Goal: Information Seeking & Learning: Learn about a topic

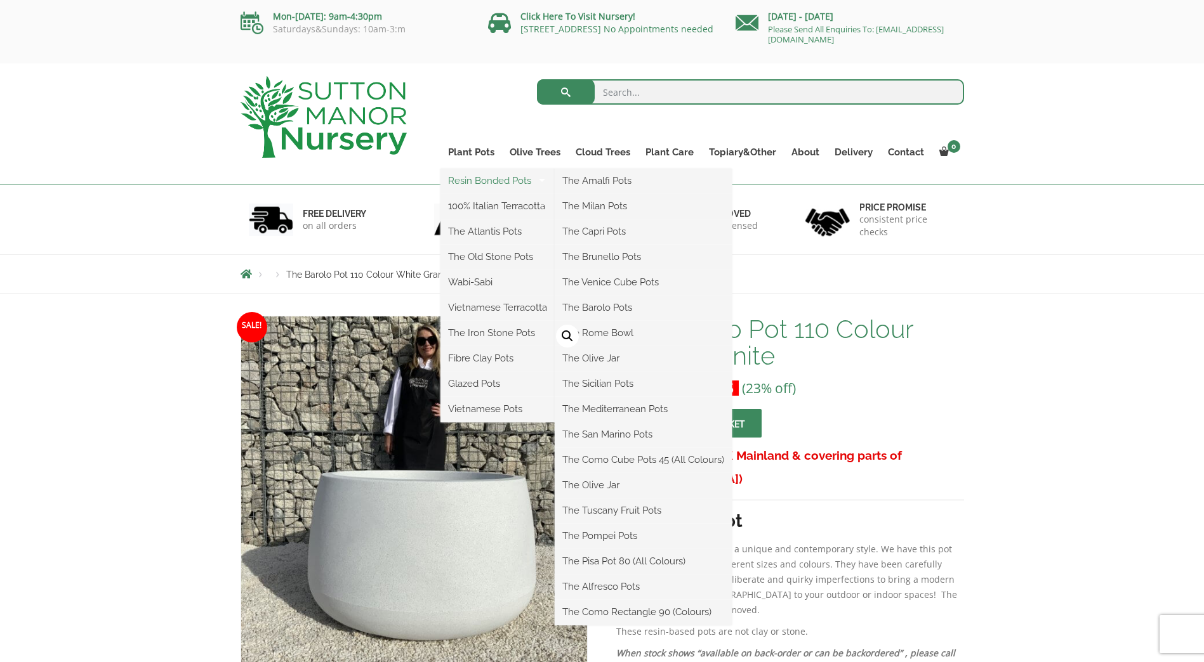
click at [493, 180] on link "Resin Bonded Pots" at bounding box center [497, 180] width 114 height 19
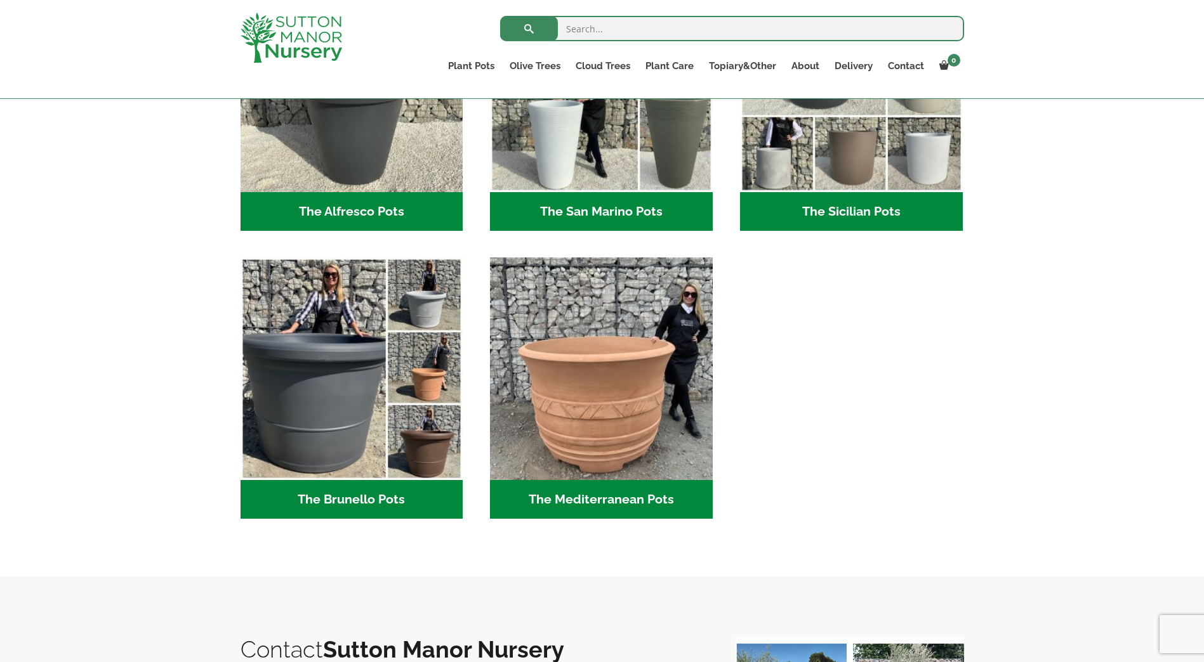
scroll to position [1650, 0]
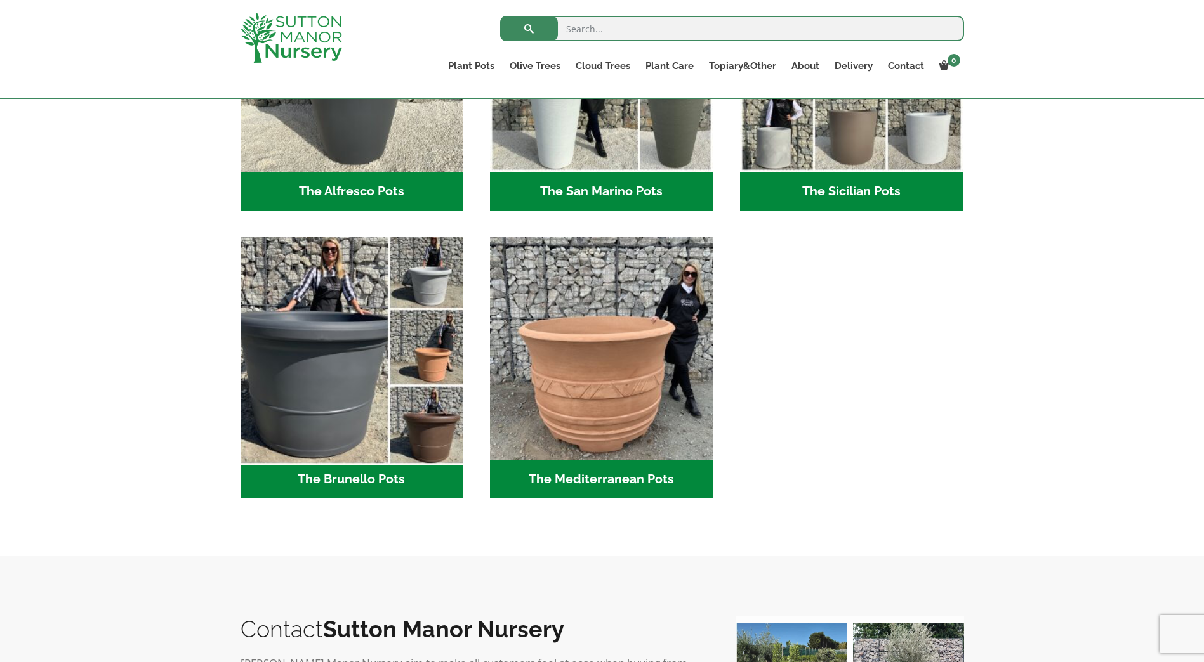
click at [352, 333] on img "Visit product category The Brunello Pots" at bounding box center [351, 348] width 233 height 233
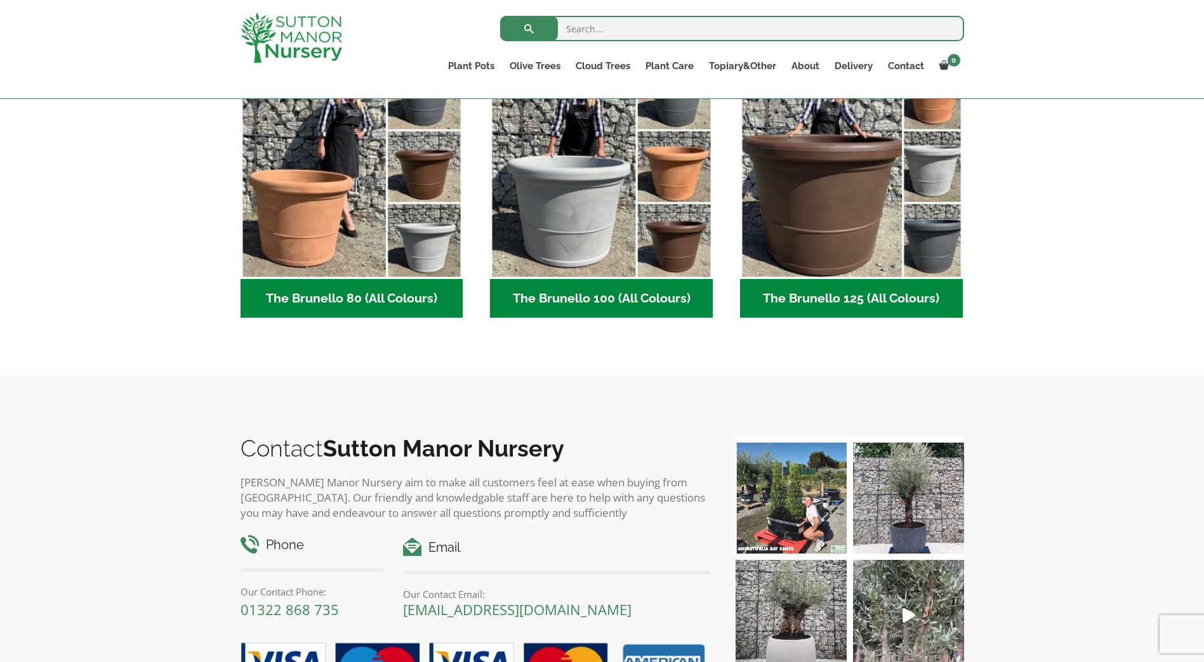
scroll to position [249, 0]
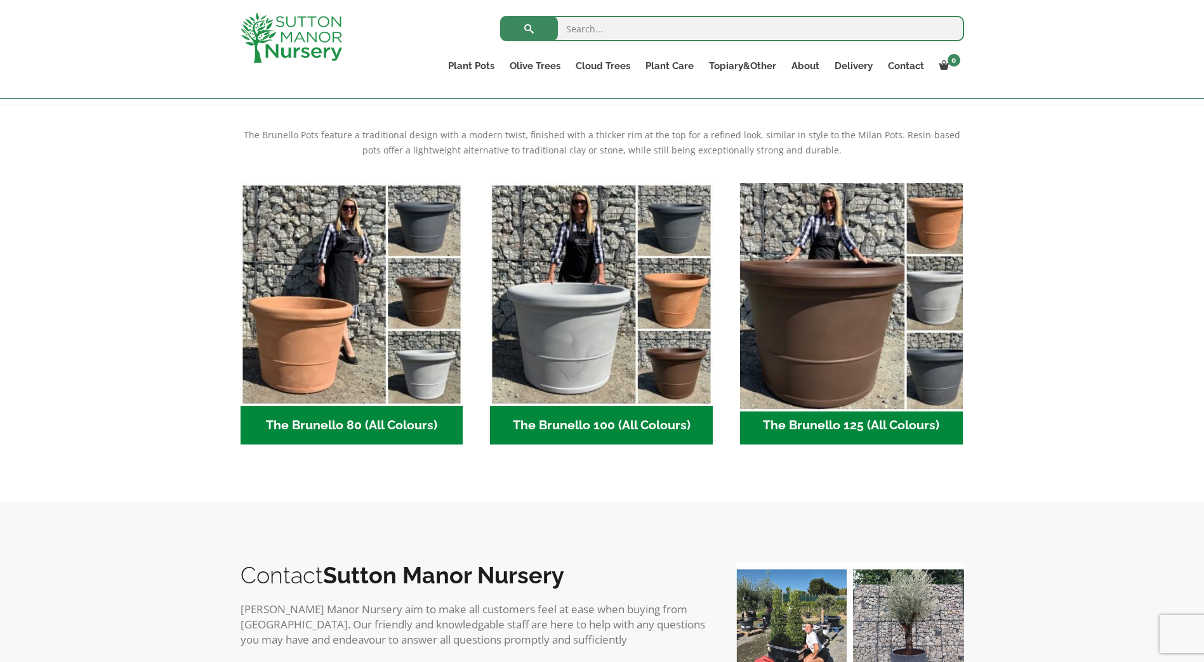
click at [848, 313] on img "Visit product category The Brunello 125 (All Colours)" at bounding box center [850, 294] width 233 height 233
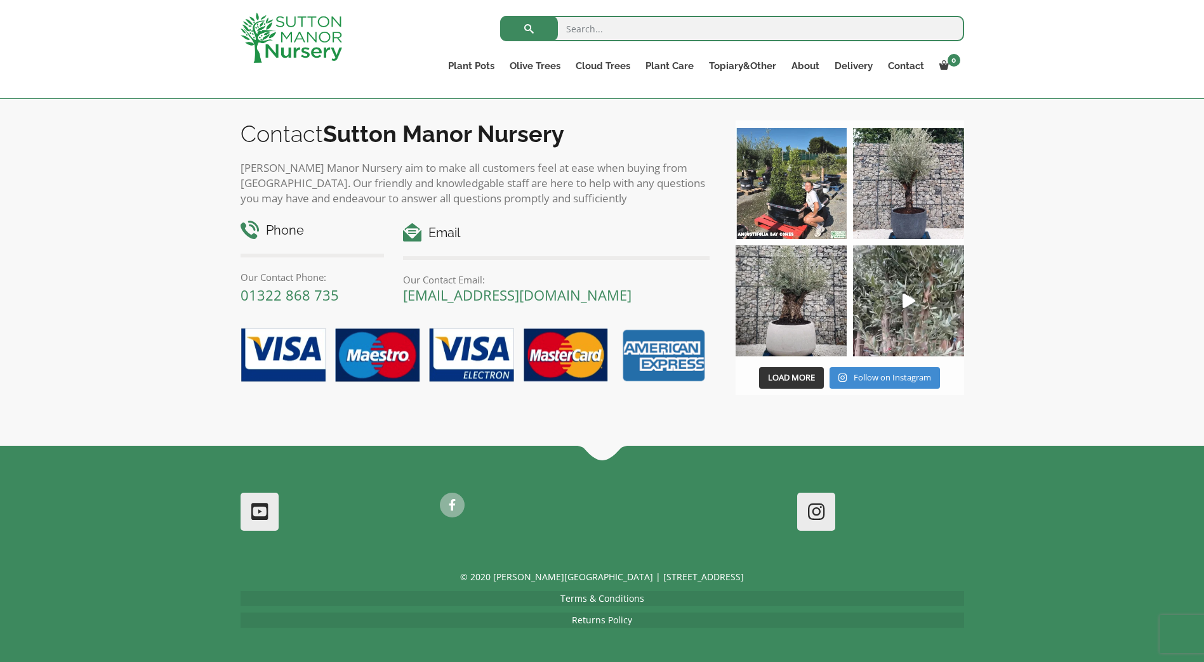
scroll to position [1041, 0]
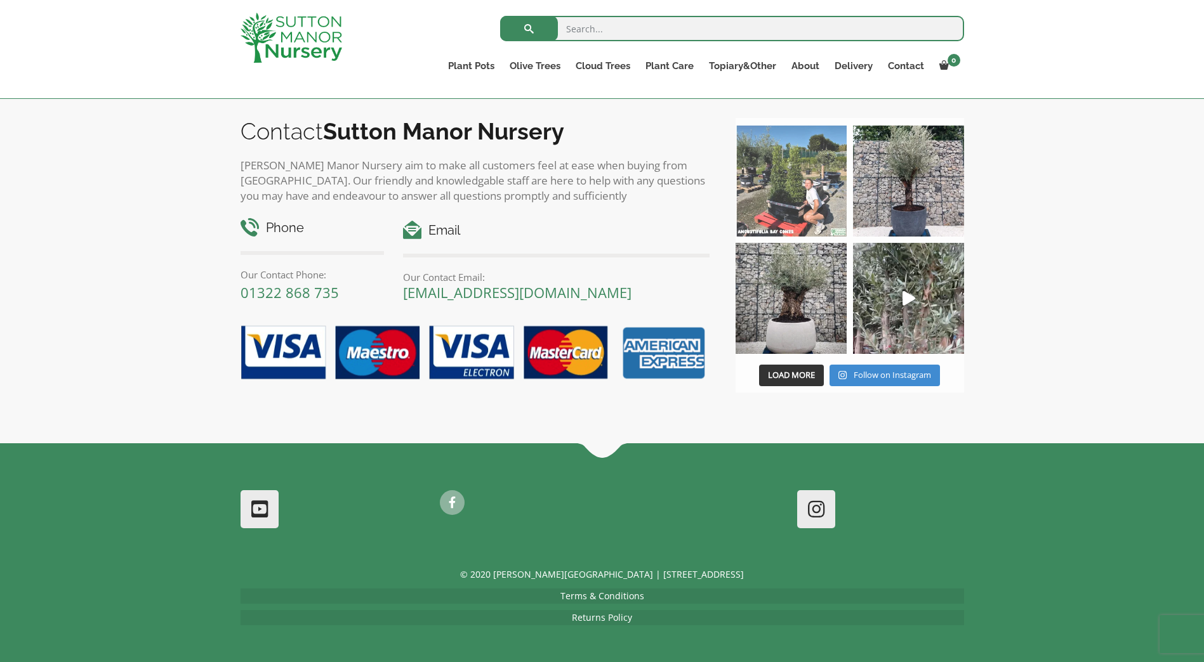
click at [798, 194] on img at bounding box center [790, 181] width 111 height 111
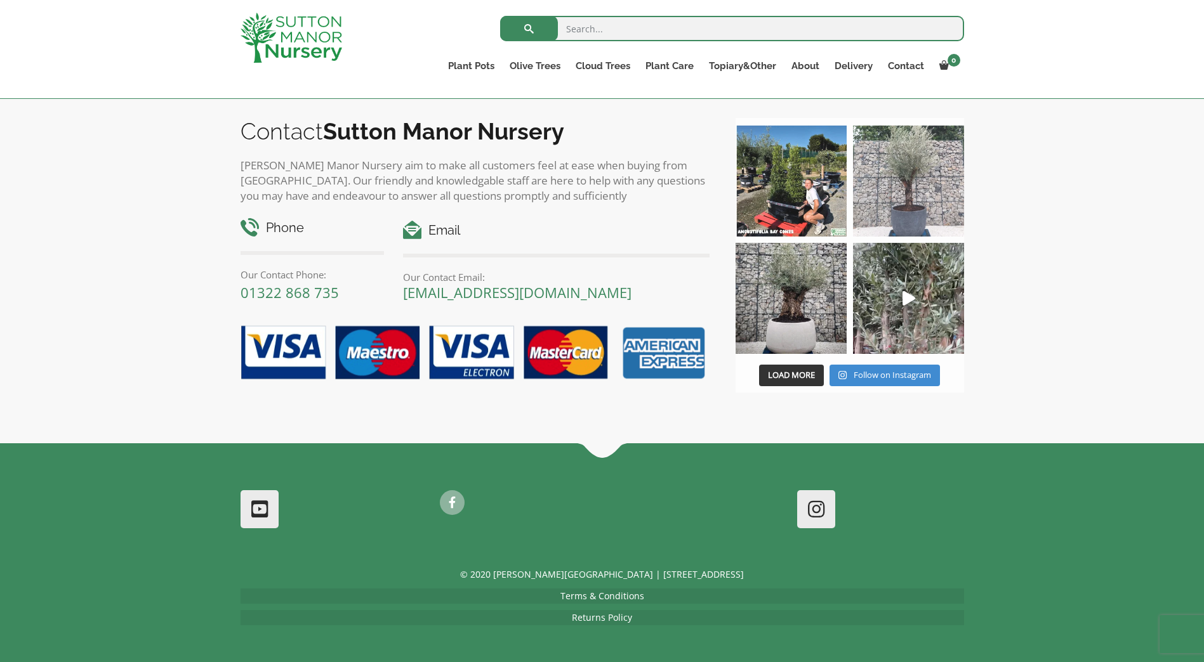
click at [910, 199] on img at bounding box center [908, 181] width 111 height 111
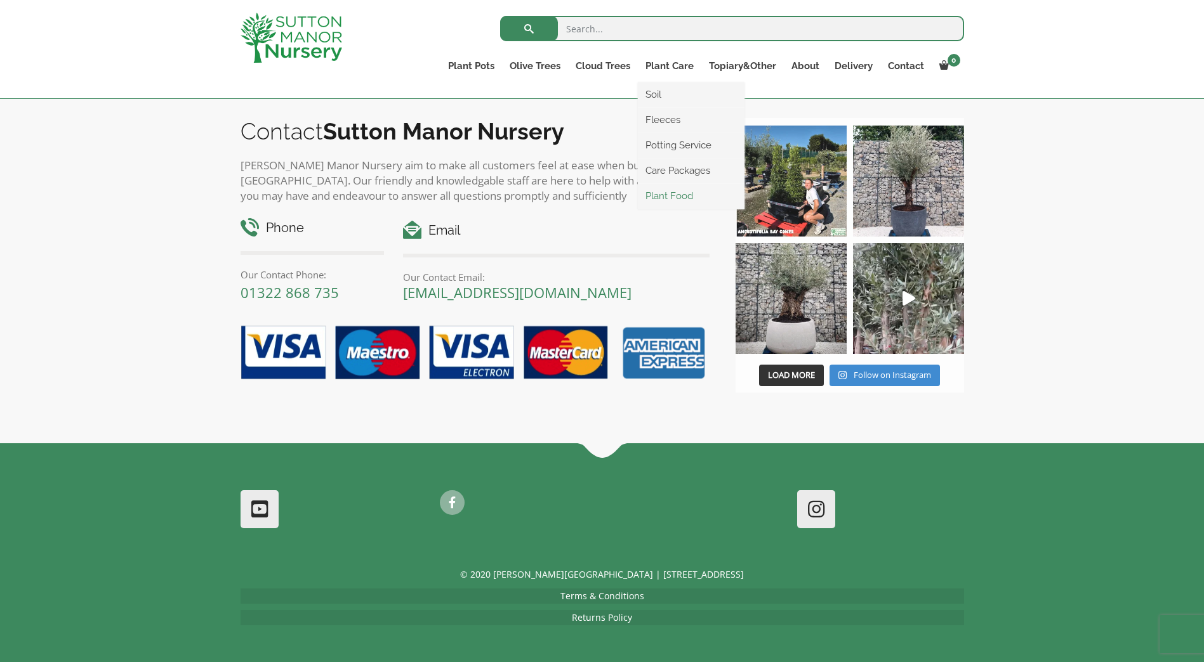
click at [668, 197] on link "Plant Food" at bounding box center [691, 196] width 107 height 19
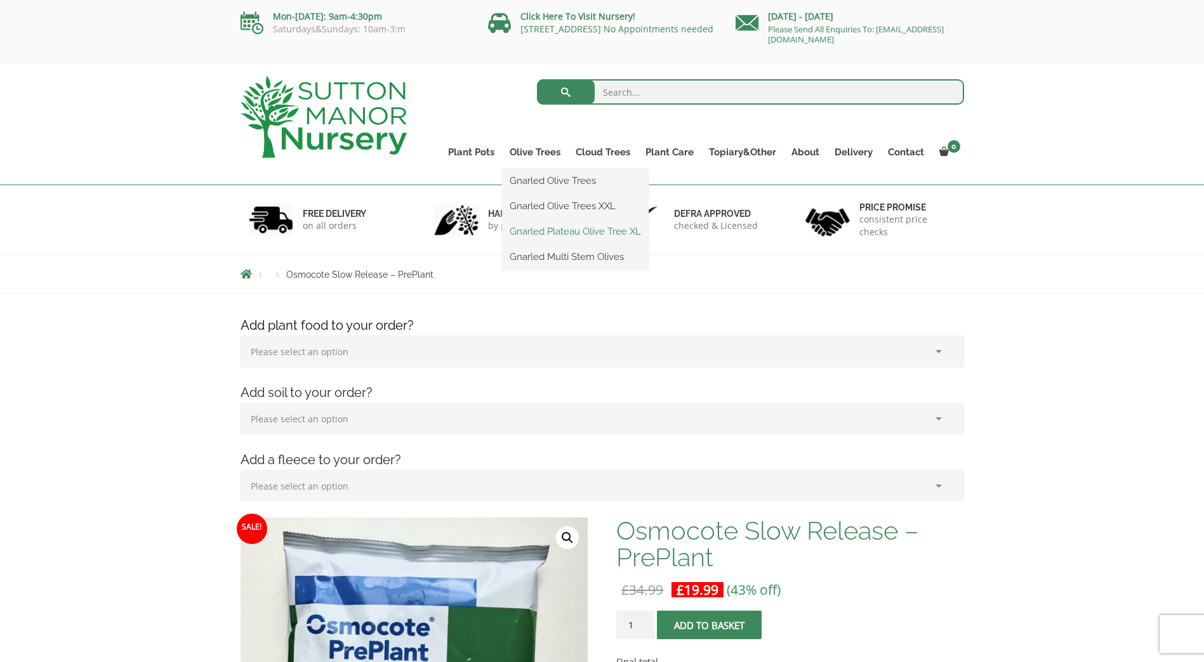
click at [540, 232] on link "Gnarled Plateau Olive Tree XL" at bounding box center [575, 231] width 147 height 19
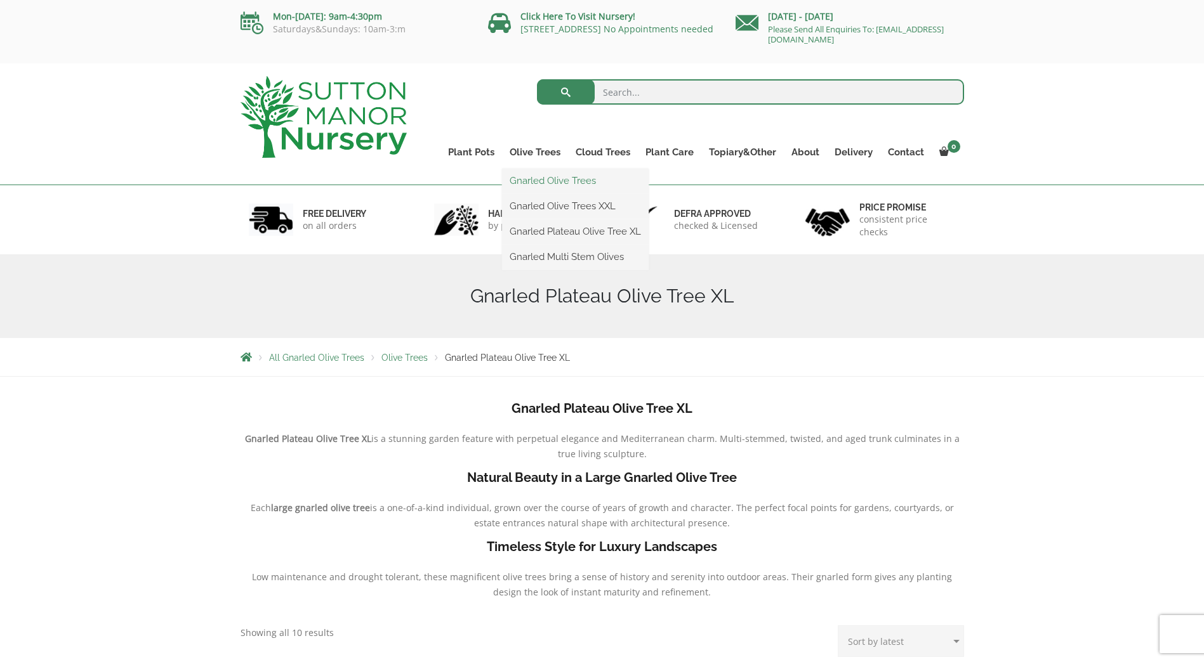
click at [539, 180] on link "Gnarled Olive Trees" at bounding box center [575, 180] width 147 height 19
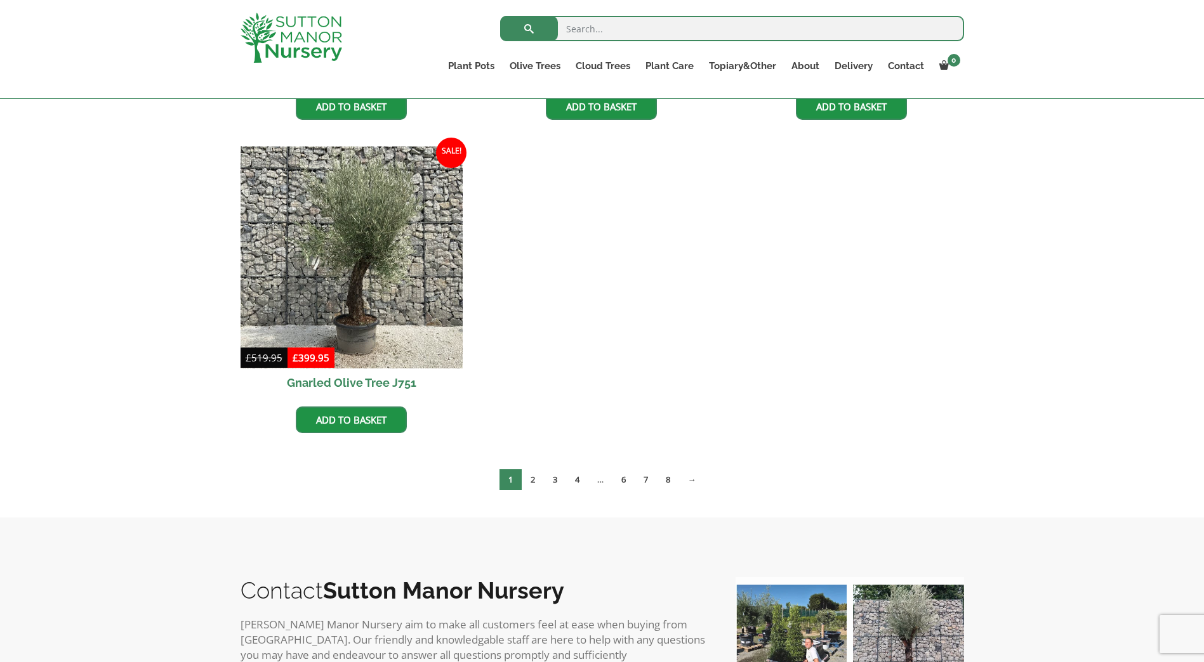
scroll to position [1269, 0]
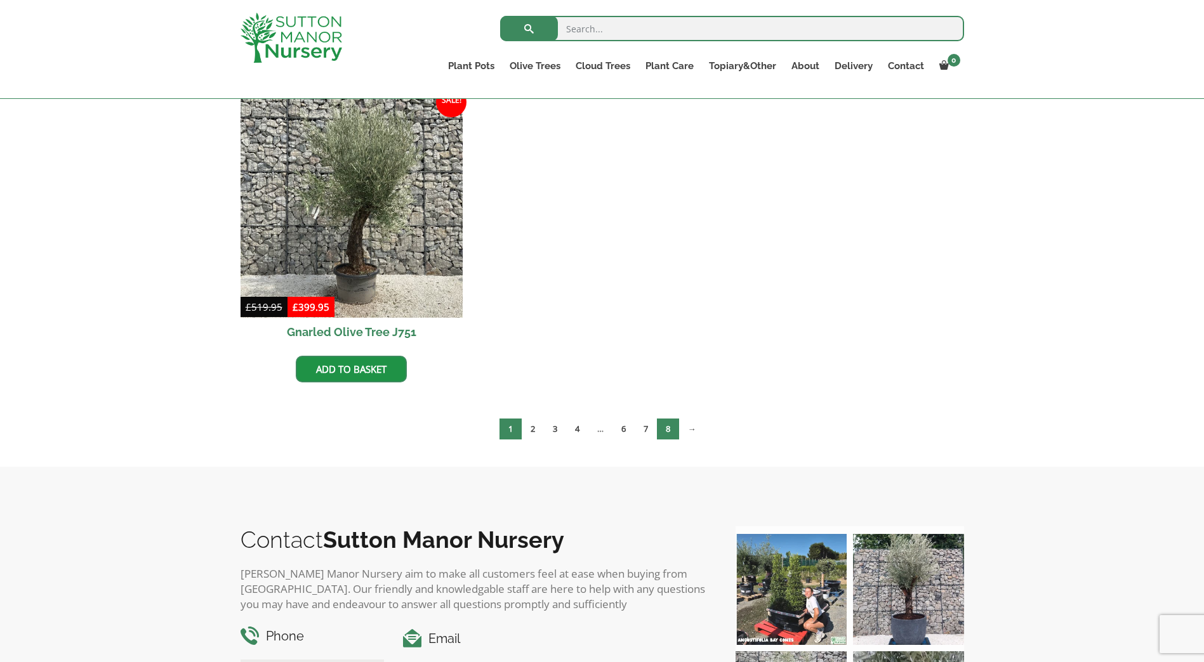
click at [671, 435] on link "8" at bounding box center [668, 429] width 22 height 21
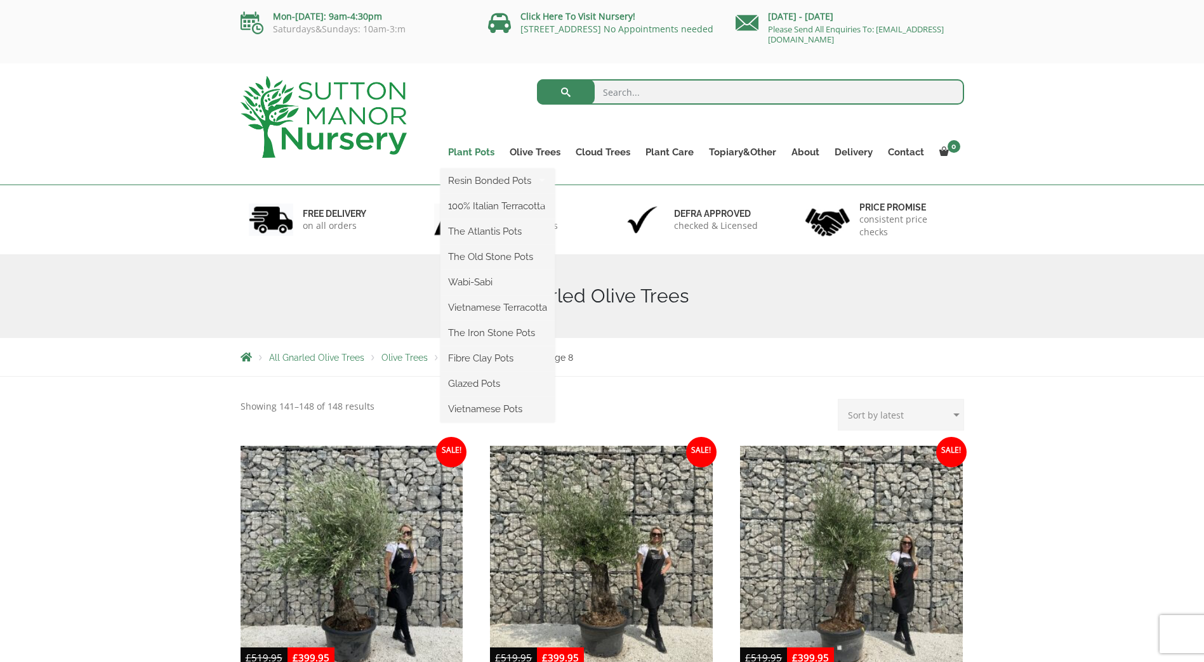
click at [476, 155] on link "Plant Pots" at bounding box center [471, 152] width 62 height 18
click at [590, 256] on link "Big Bell Pots" at bounding box center [610, 256] width 110 height 19
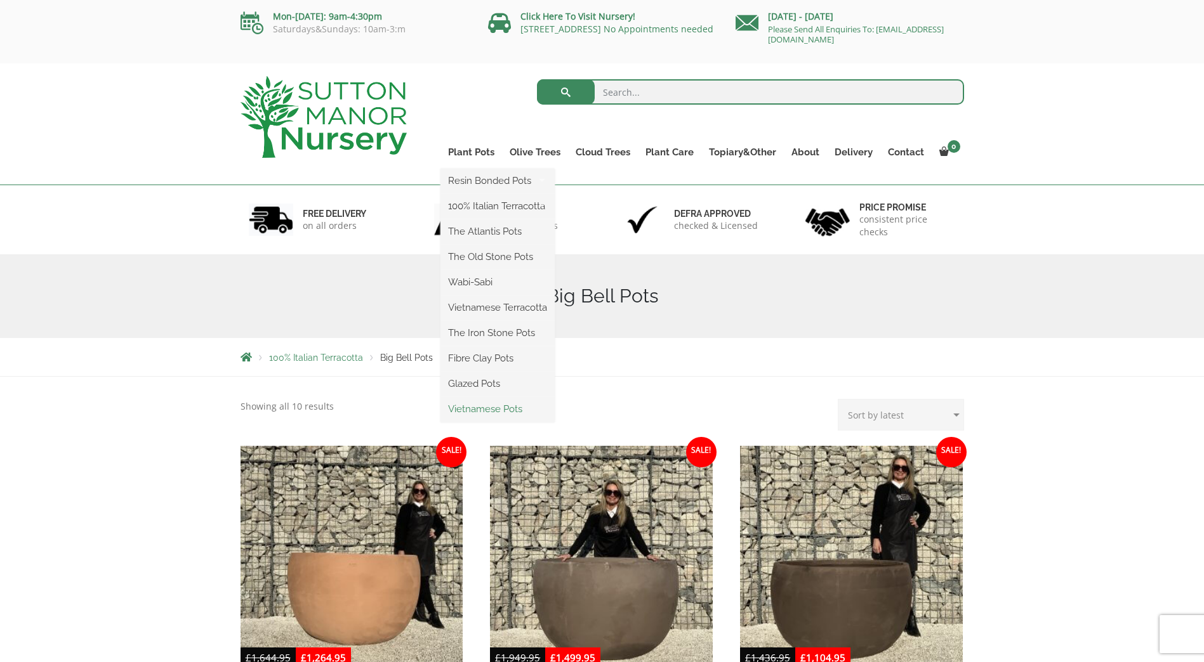
click at [474, 405] on link "Vietnamese Pots" at bounding box center [497, 409] width 114 height 19
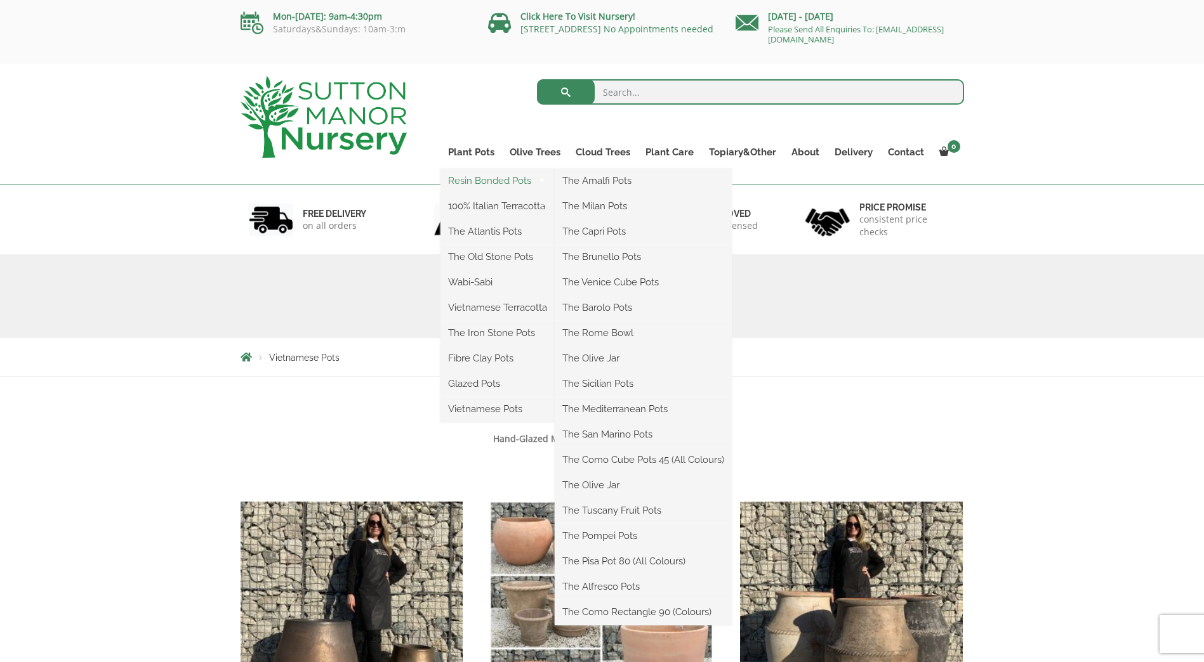
click at [479, 183] on link "Resin Bonded Pots" at bounding box center [497, 180] width 114 height 19
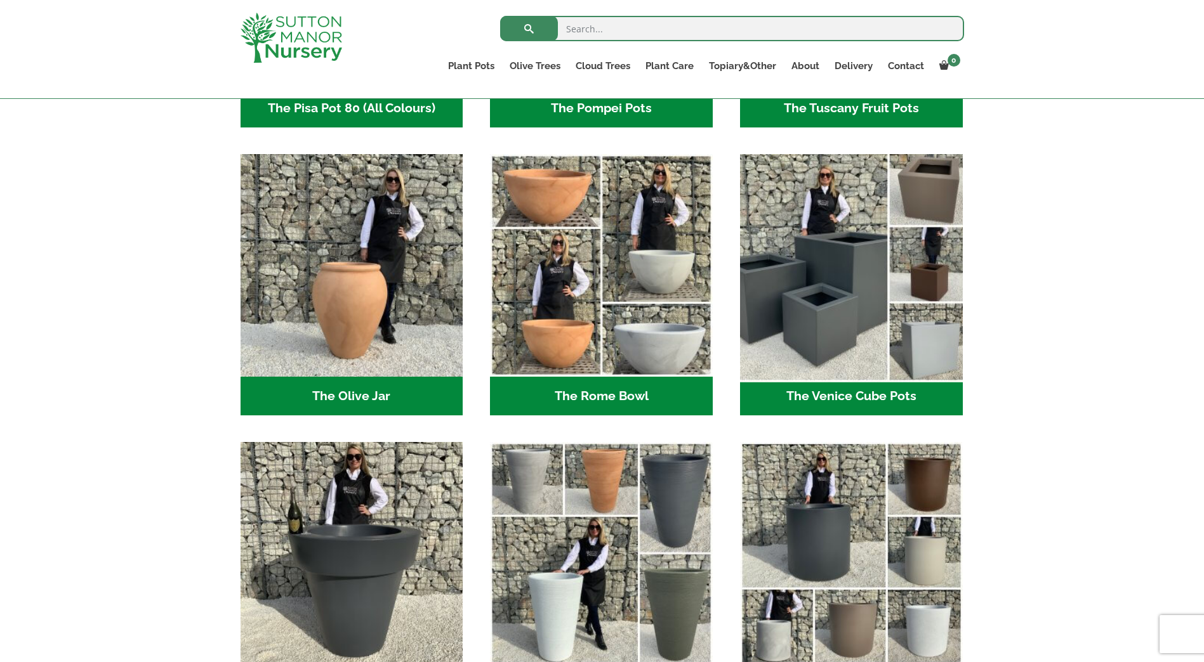
scroll to position [1142, 0]
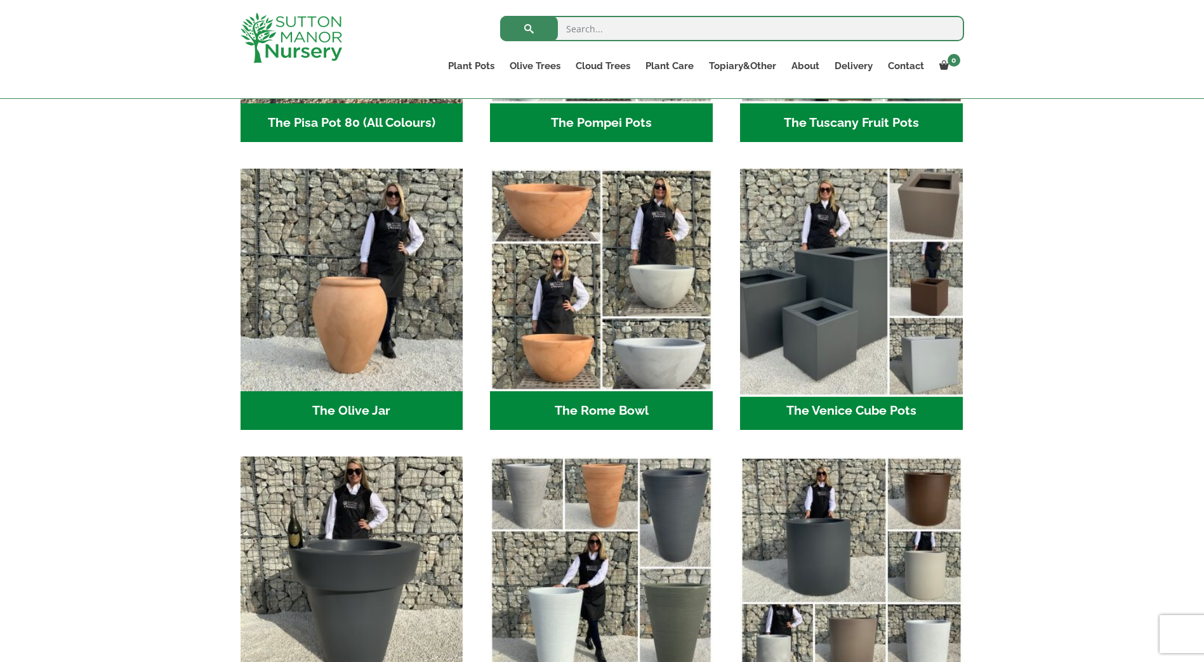
click at [816, 278] on img "Visit product category The Venice Cube Pots" at bounding box center [850, 280] width 233 height 233
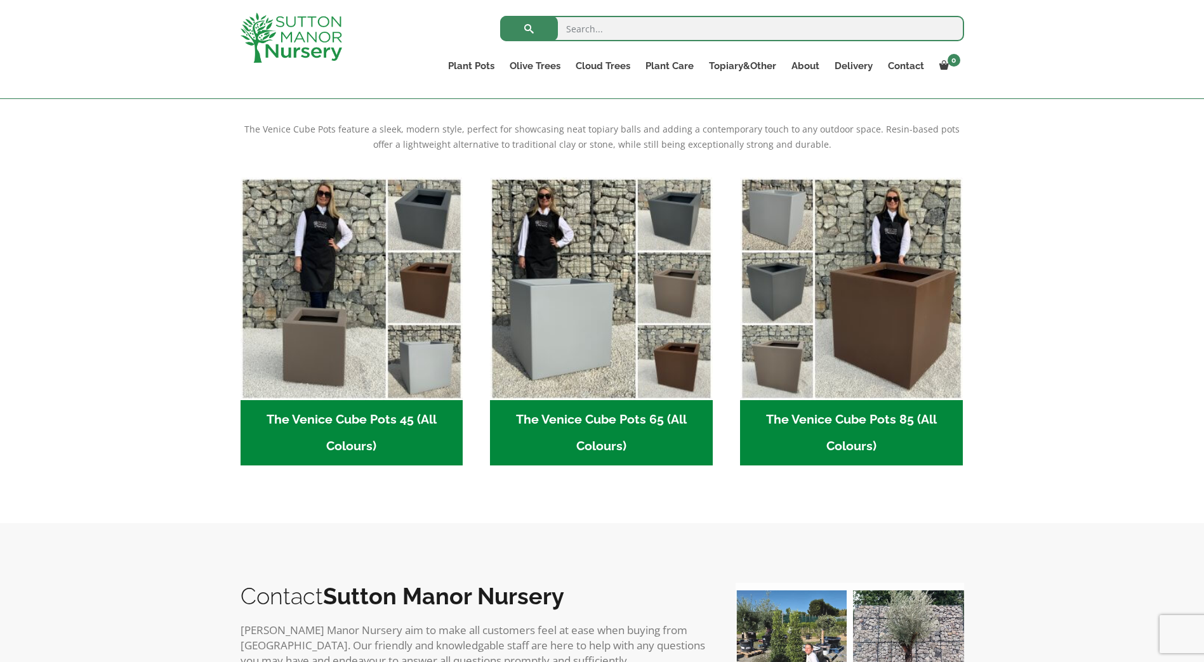
scroll to position [254, 0]
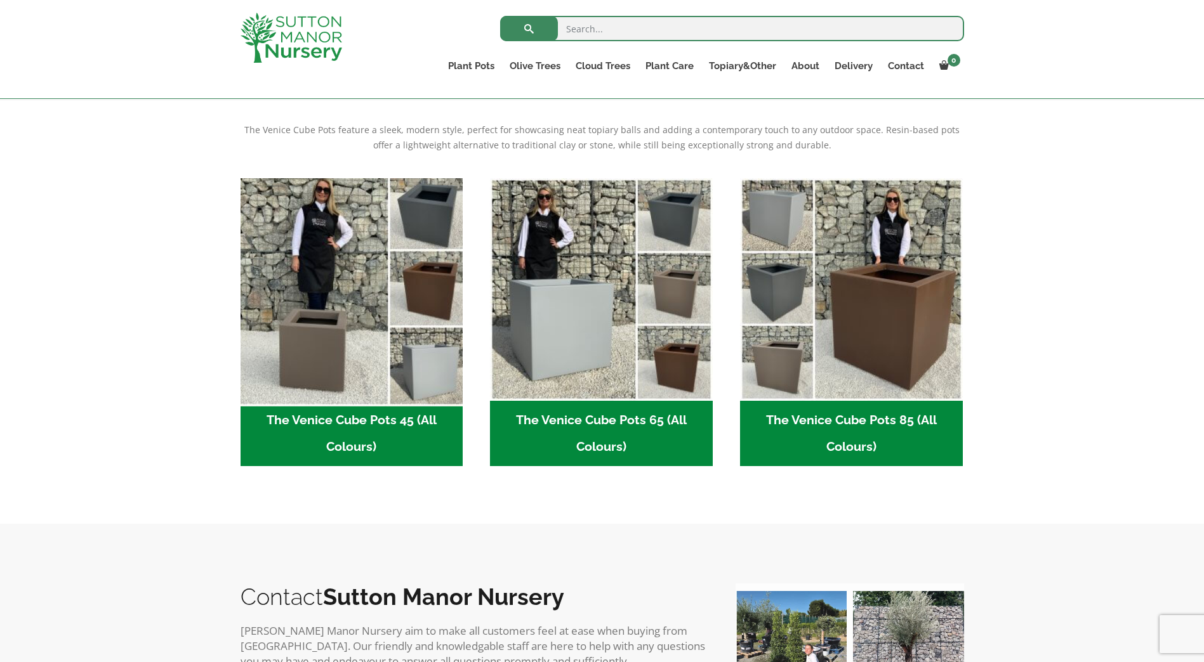
click at [305, 314] on img "Visit product category The Venice Cube Pots 45 (All Colours)" at bounding box center [351, 289] width 233 height 233
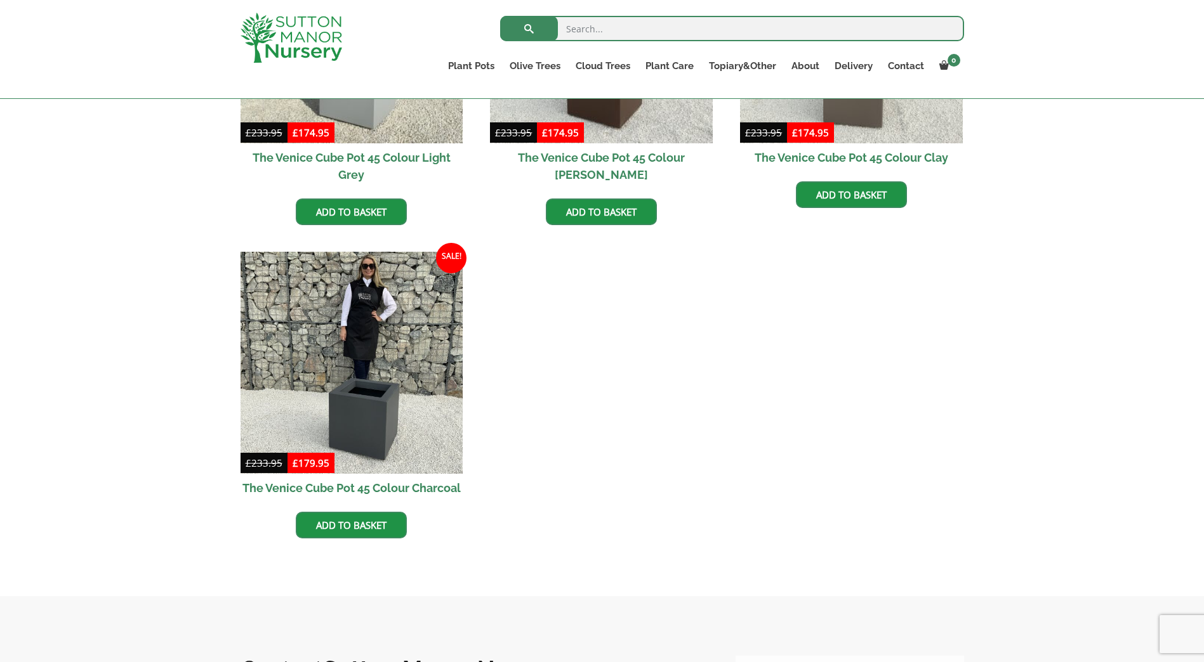
scroll to position [508, 0]
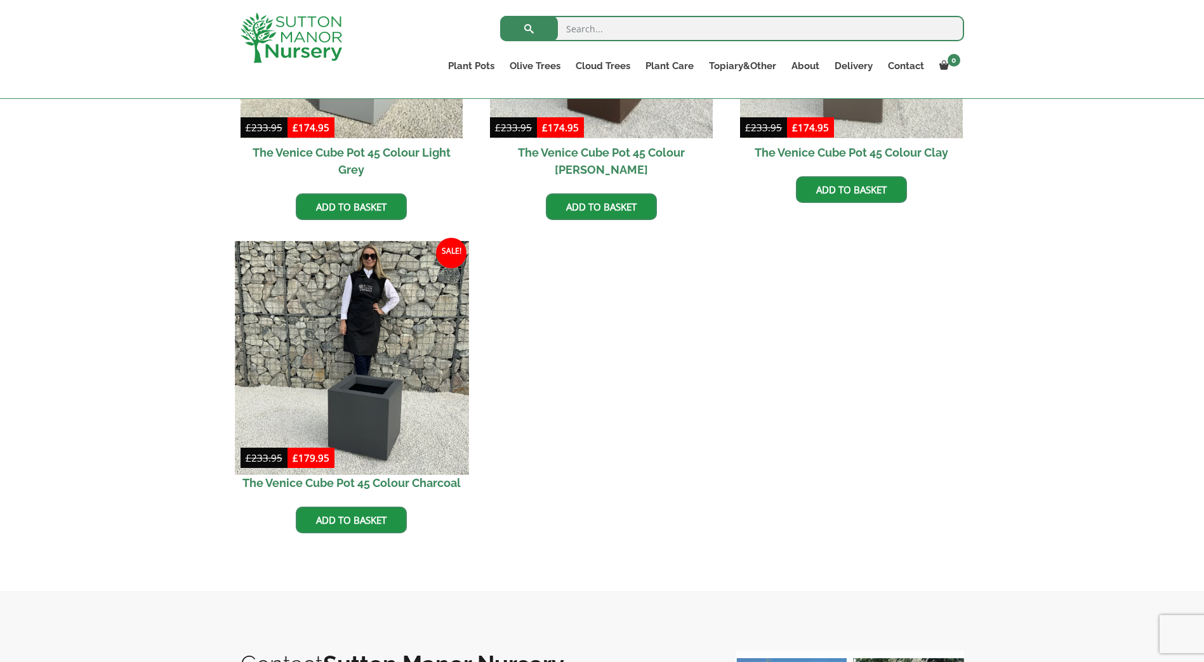
click at [360, 353] on img at bounding box center [351, 357] width 233 height 233
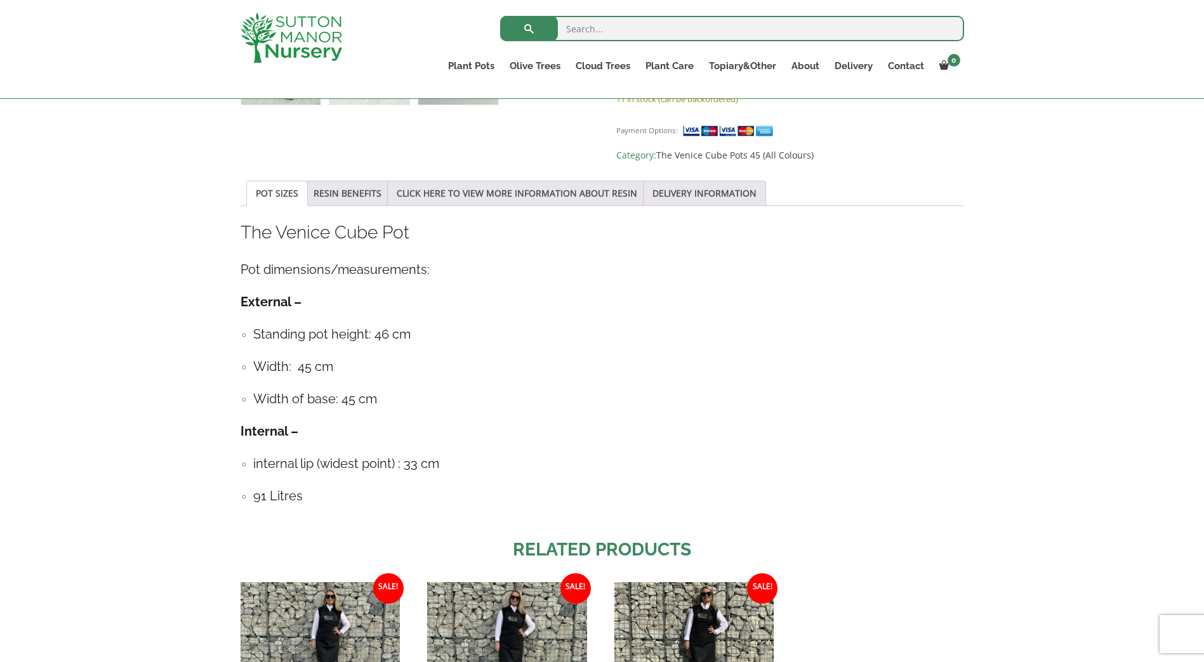
scroll to position [825, 0]
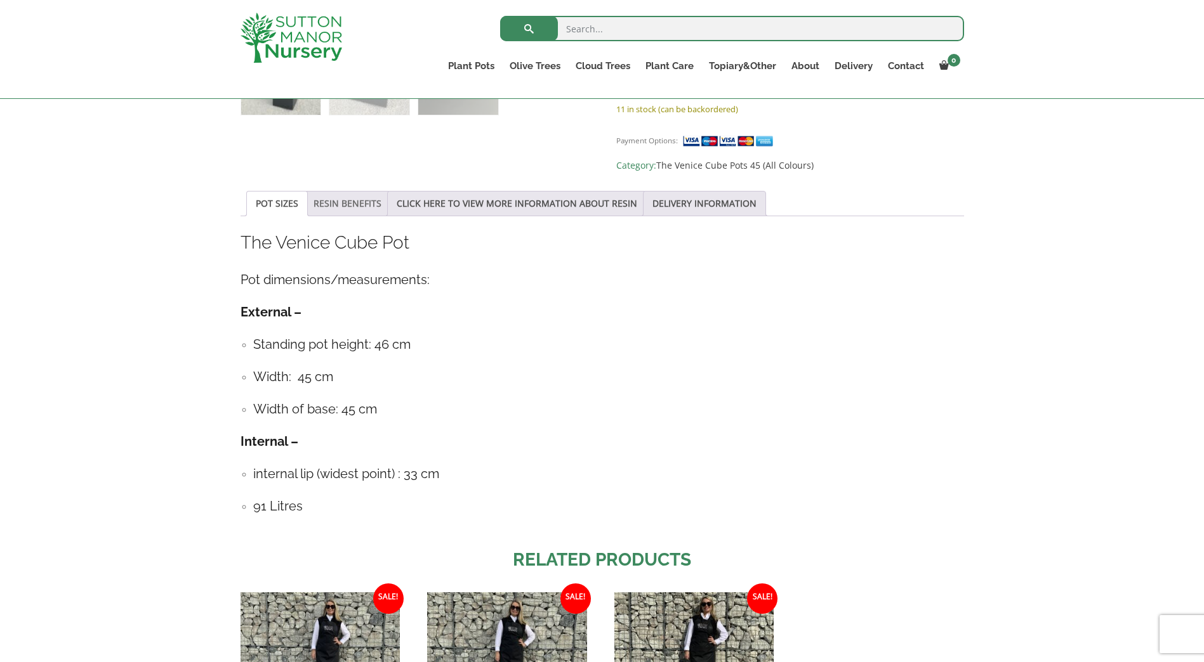
click at [346, 192] on link "RESIN BENEFITS" at bounding box center [347, 204] width 68 height 24
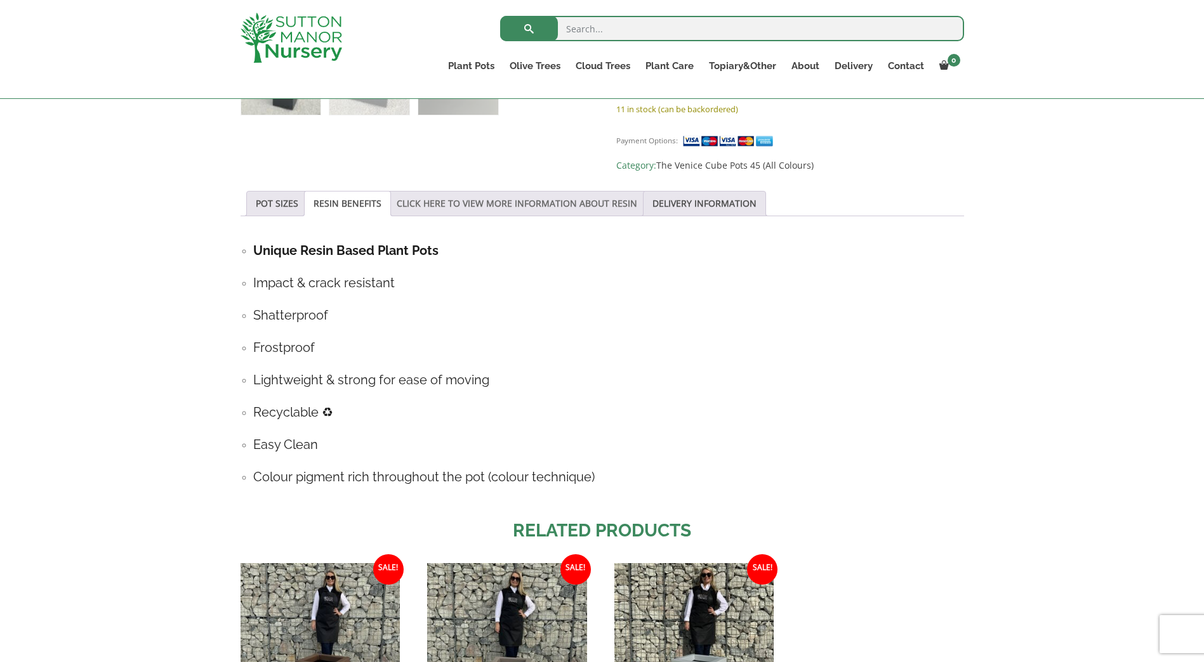
click at [425, 192] on link "CLICK HERE TO VIEW MORE INFORMATION ABOUT RESIN" at bounding box center [517, 204] width 240 height 24
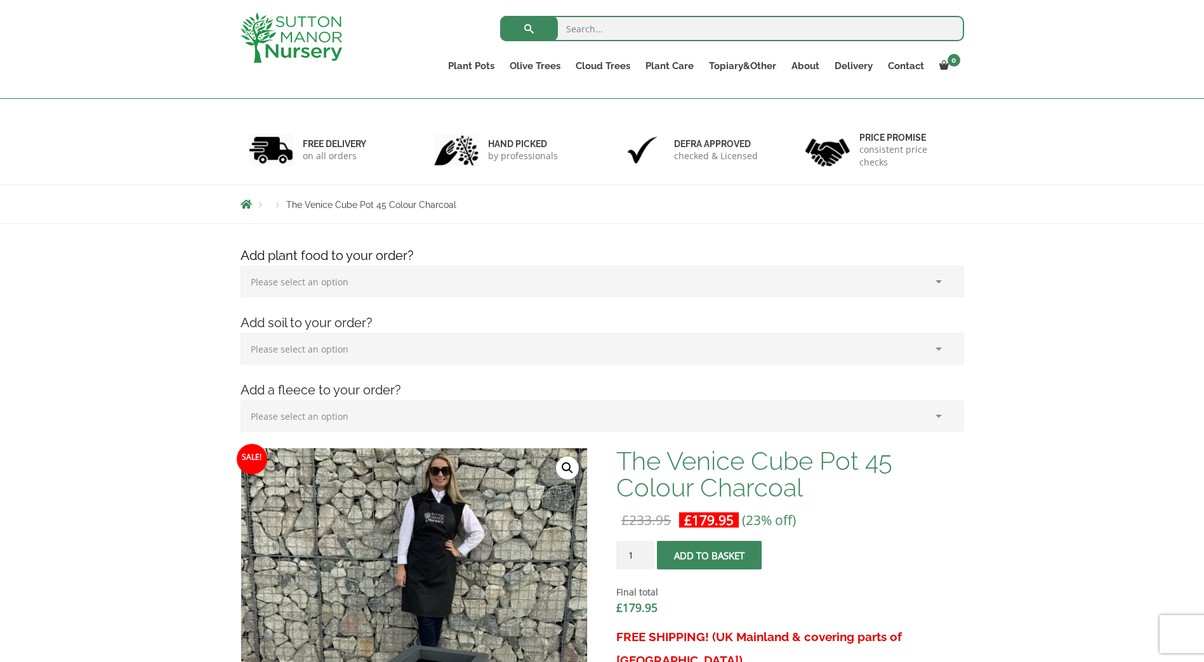
scroll to position [127, 0]
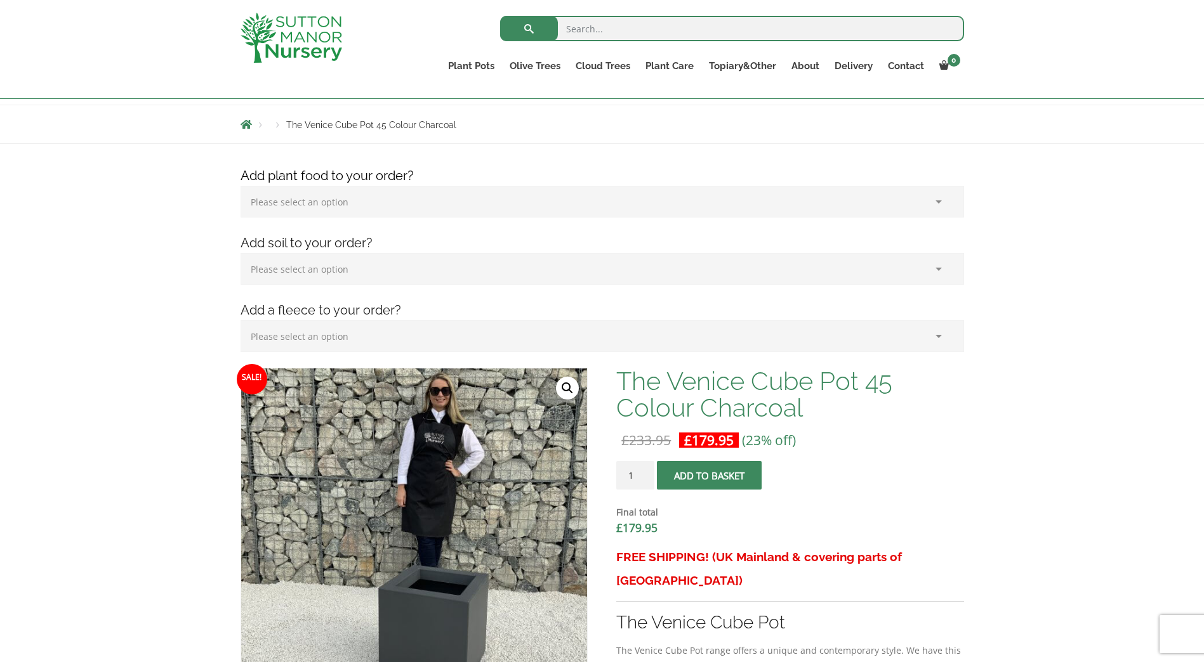
click at [345, 339] on select "Please select an option (x1) Horticultural Fleece (£24.95)" at bounding box center [601, 336] width 723 height 32
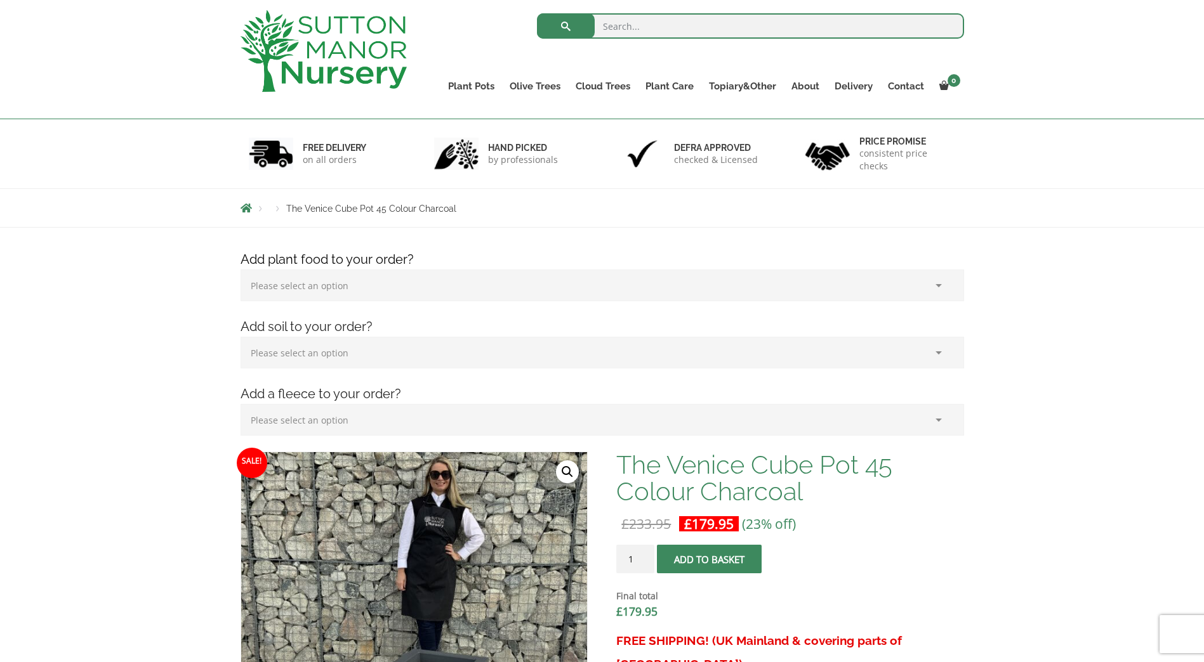
scroll to position [0, 0]
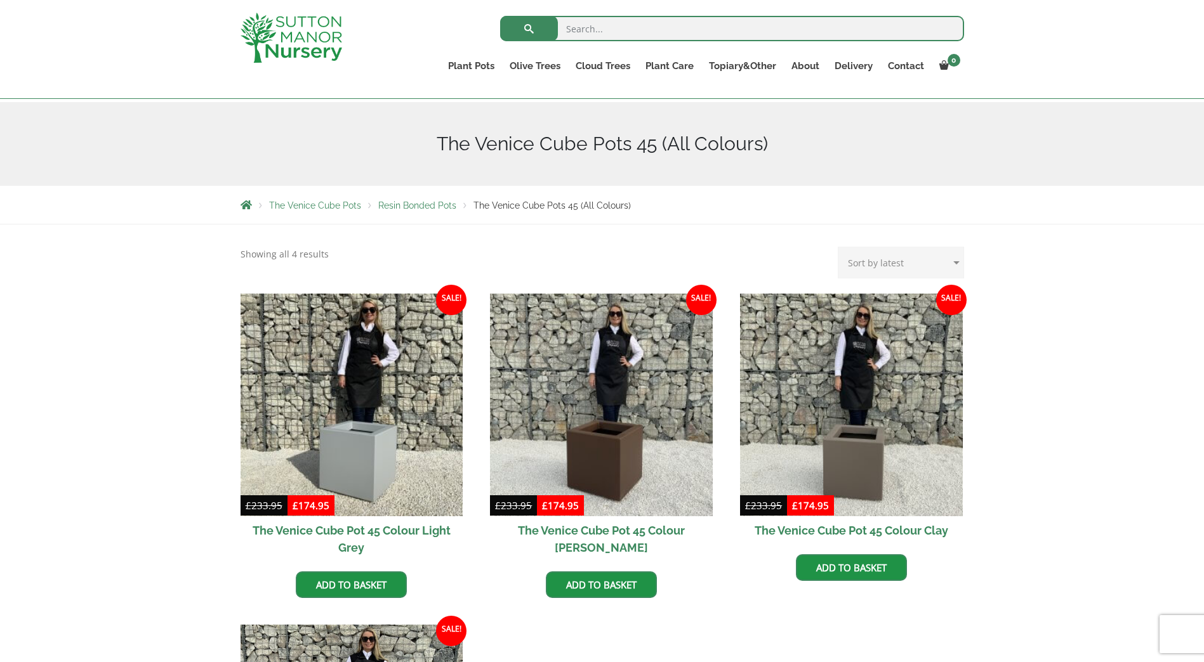
scroll to position [127, 0]
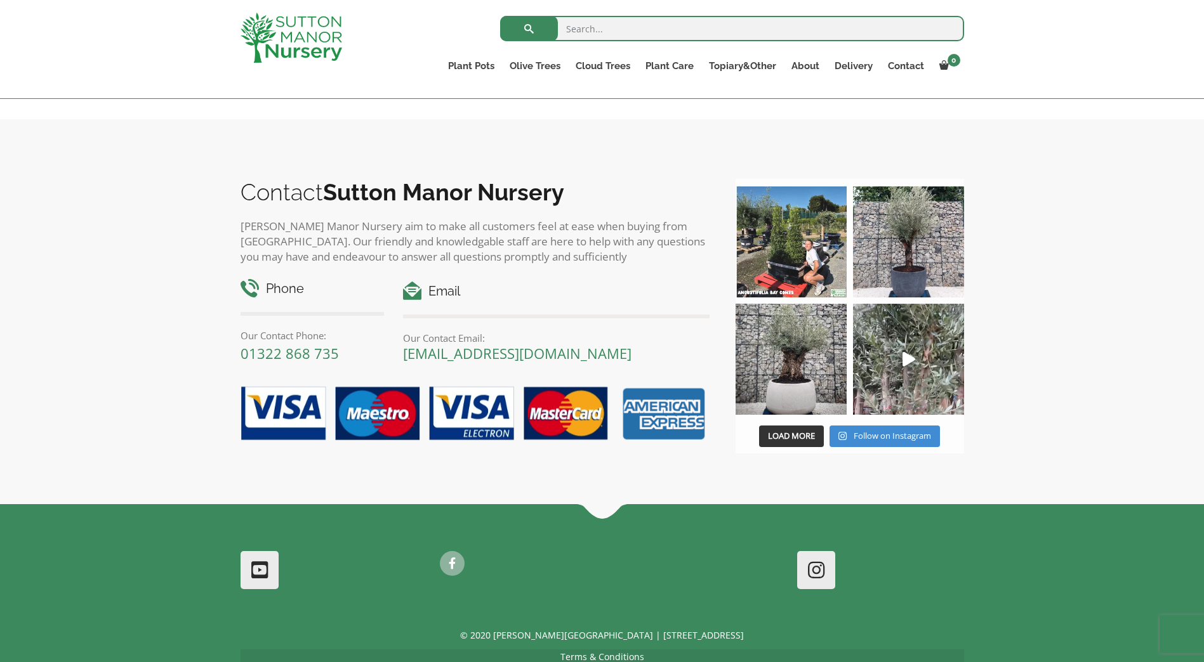
scroll to position [629, 0]
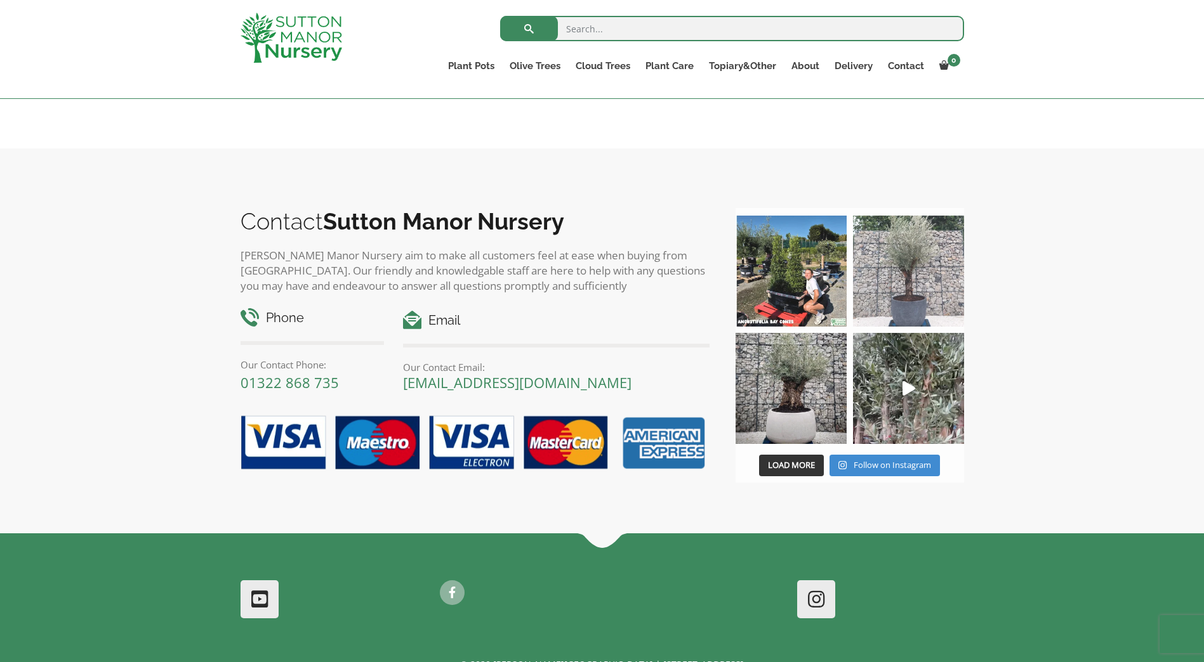
click at [913, 249] on img at bounding box center [908, 271] width 111 height 111
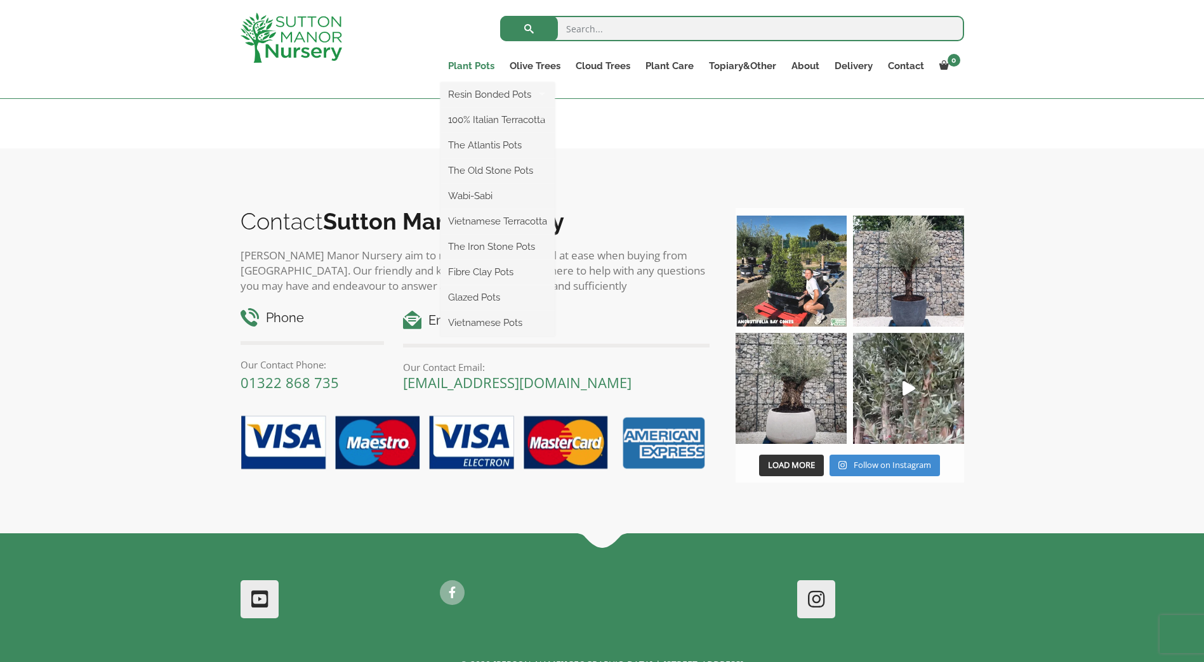
click at [472, 62] on link "Plant Pots" at bounding box center [471, 66] width 62 height 18
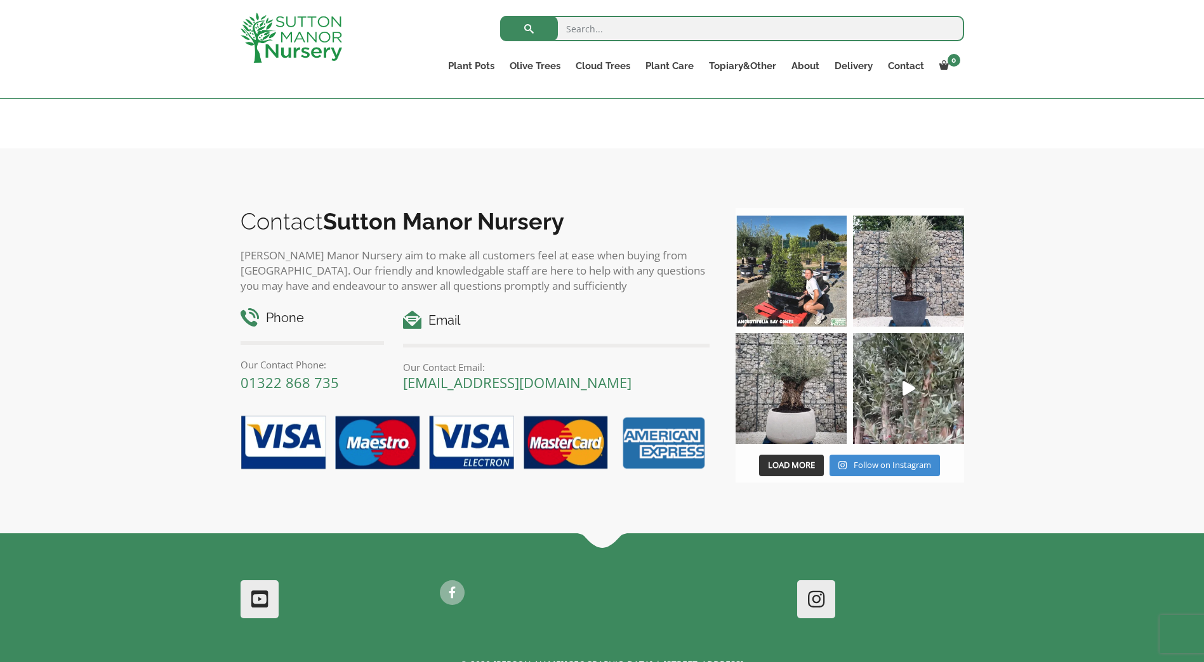
drag, startPoint x: 471, startPoint y: 63, endPoint x: 387, endPoint y: 63, distance: 84.4
click at [384, 62] on div "Search for: Plant Pots Resin Bonded Pots The Amalfi Pots The Milan Pots The Cap…" at bounding box center [676, 49] width 594 height 98
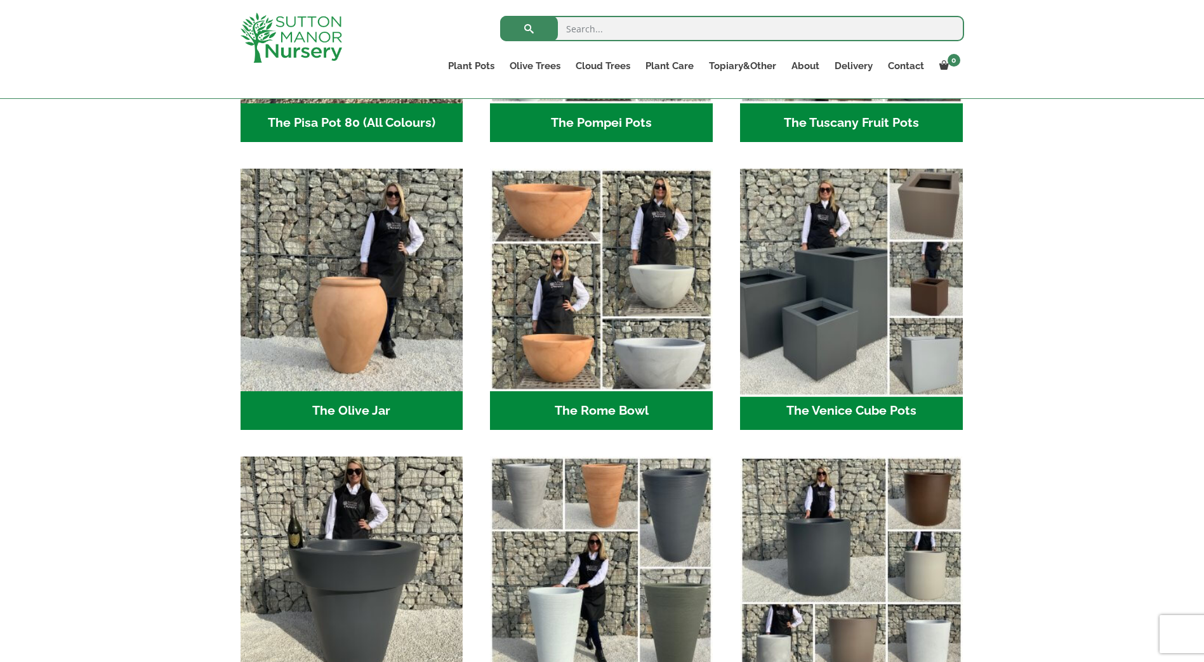
click at [833, 305] on img "Visit product category The Venice Cube Pots" at bounding box center [850, 280] width 233 height 233
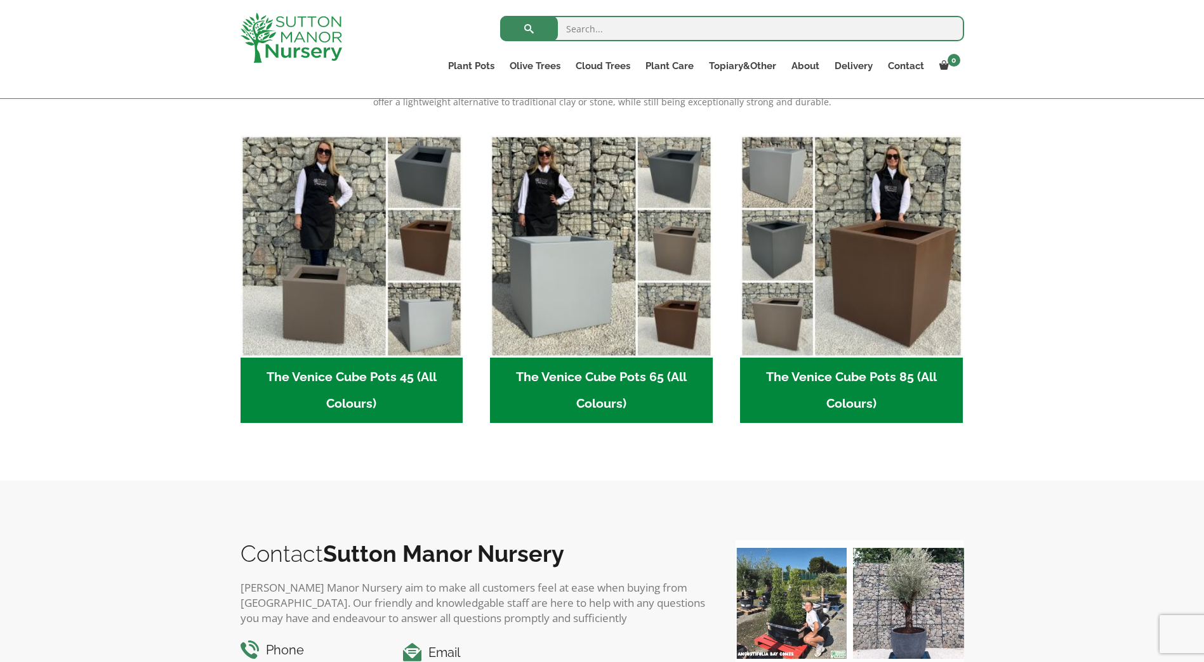
scroll to position [294, 0]
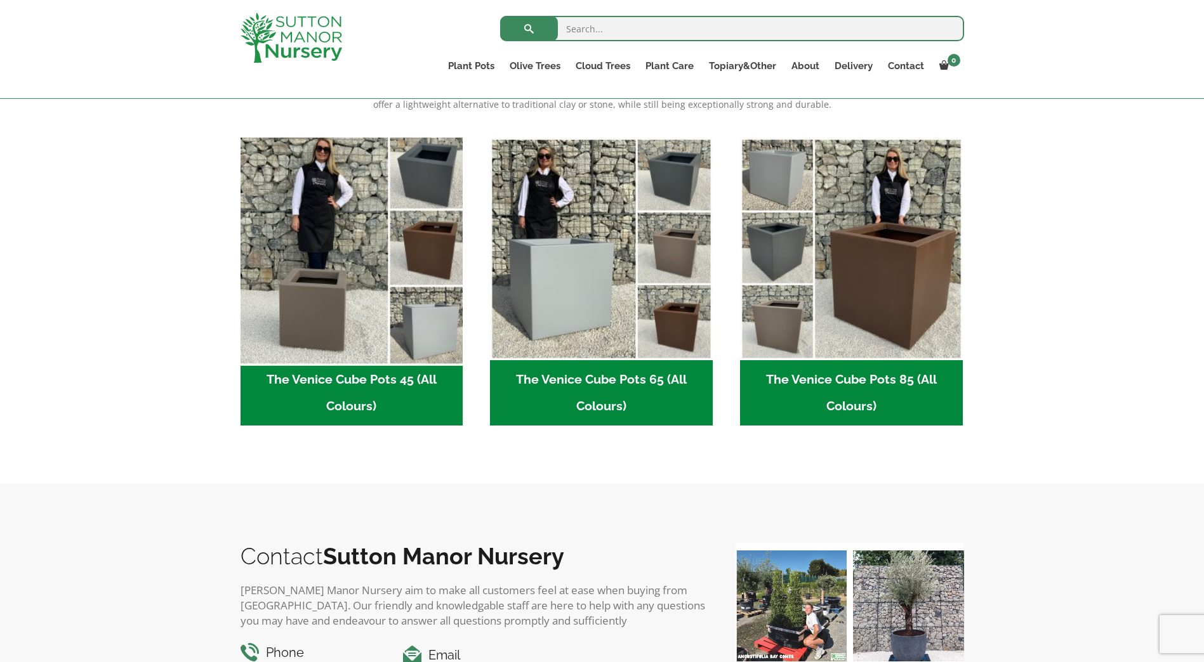
click at [317, 314] on img "Visit product category The Venice Cube Pots 45 (All Colours)" at bounding box center [351, 248] width 233 height 233
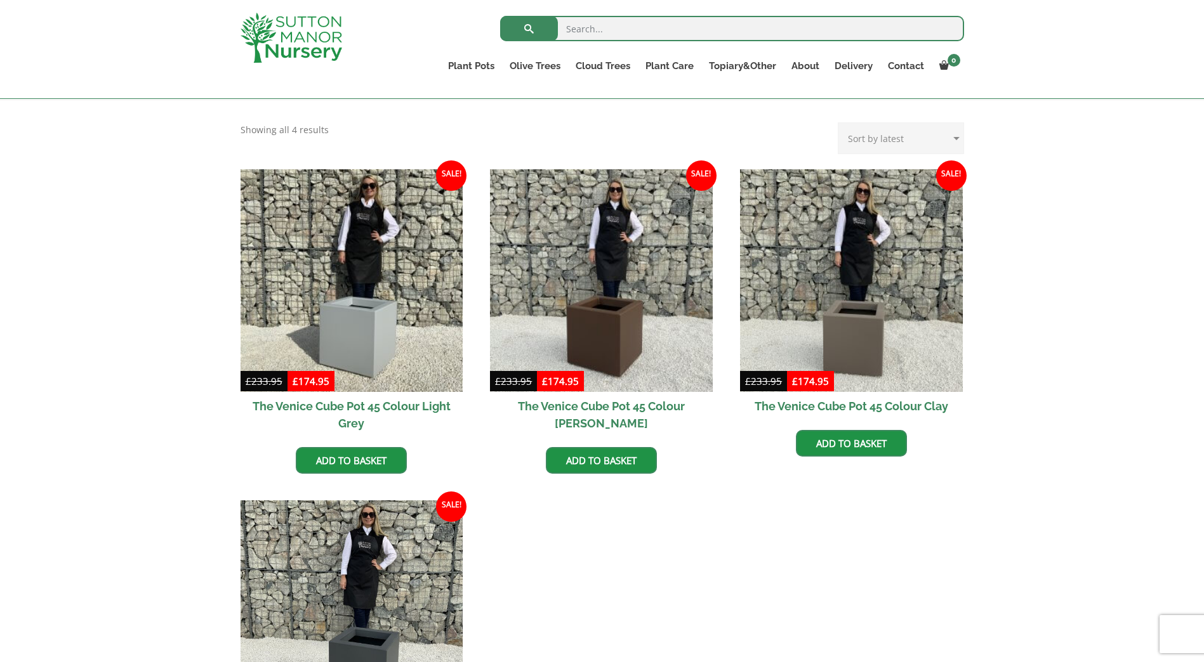
scroll to position [381, 0]
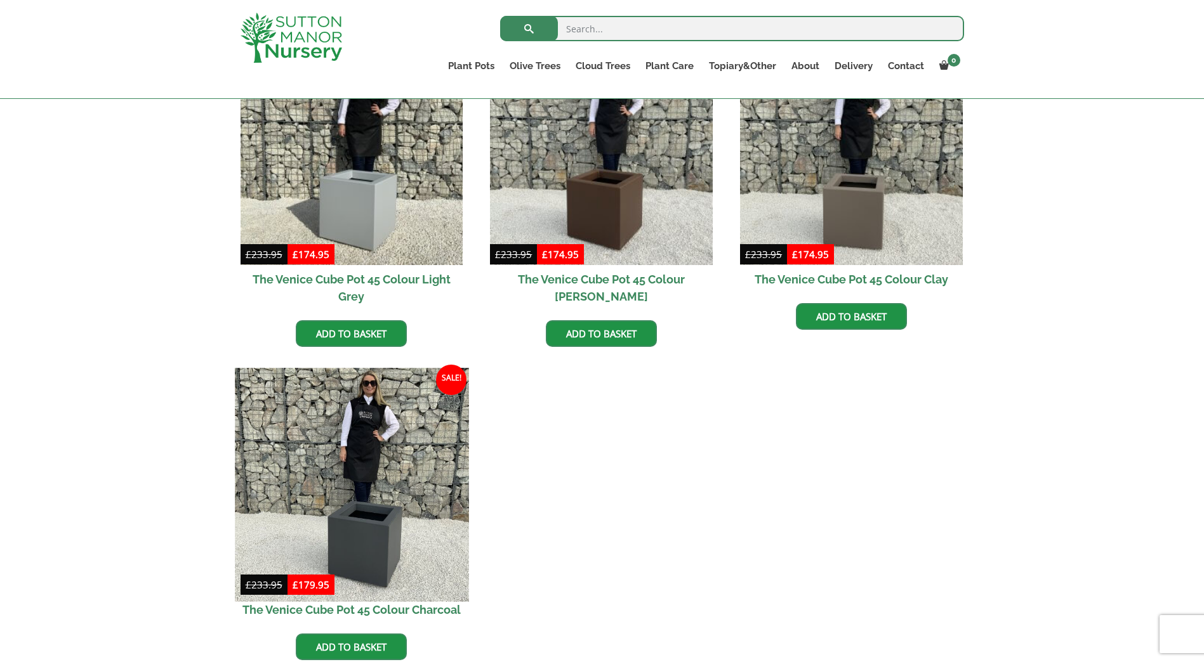
click at [384, 529] on img at bounding box center [351, 484] width 233 height 233
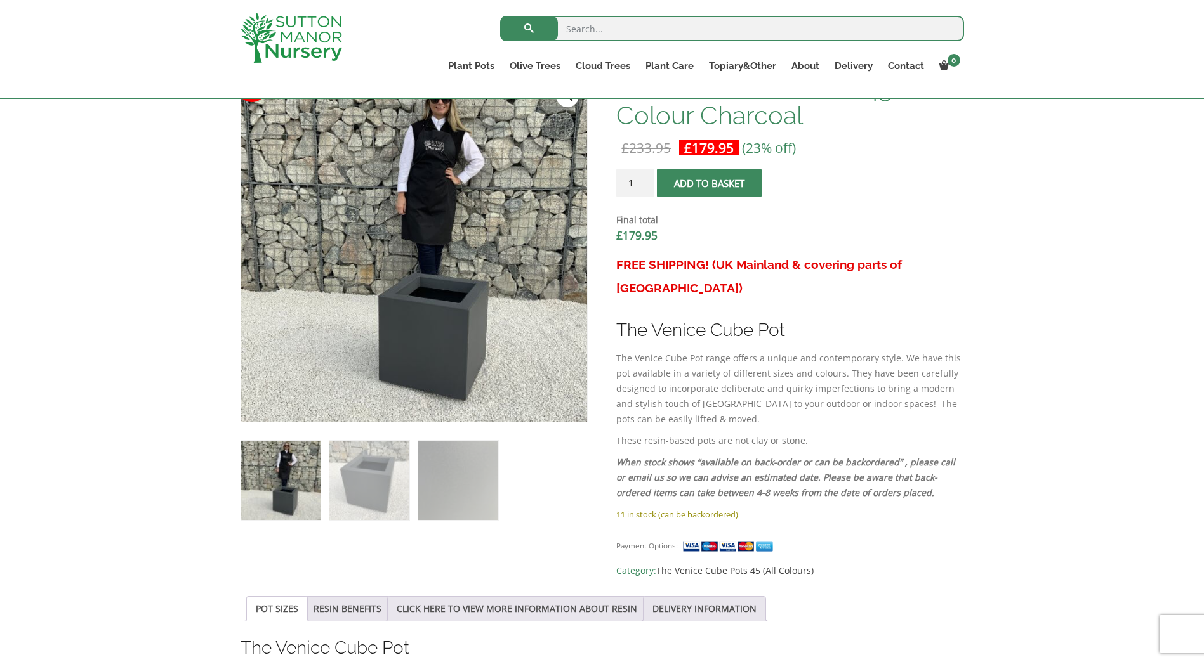
scroll to position [317, 0]
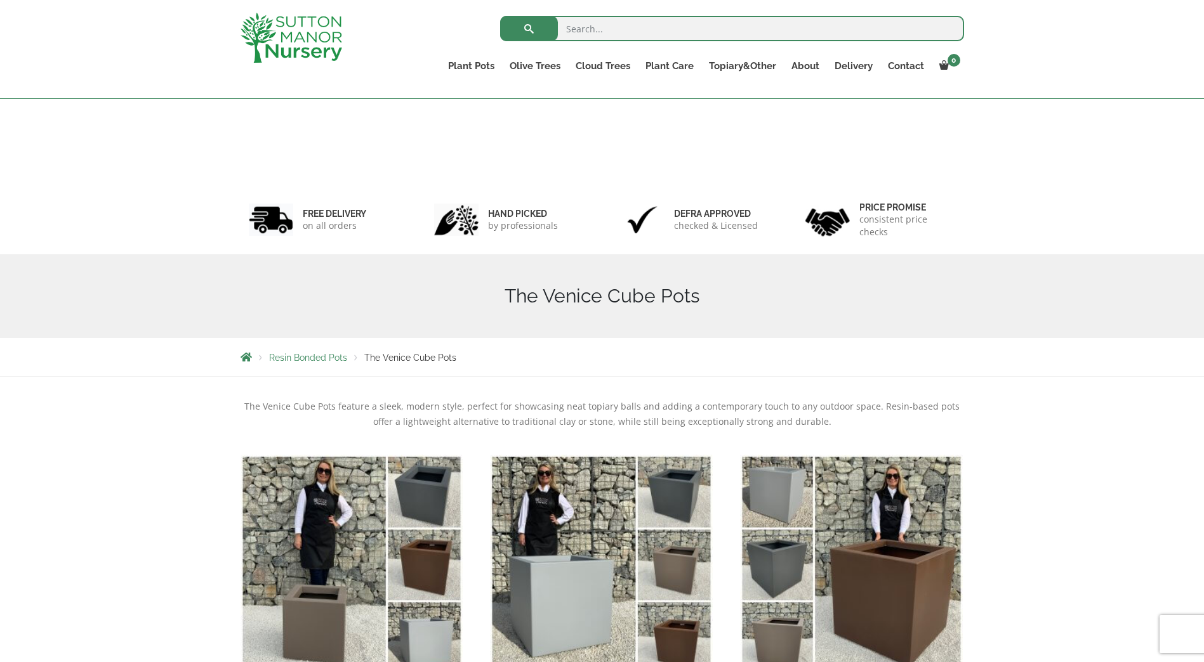
scroll to position [317, 0]
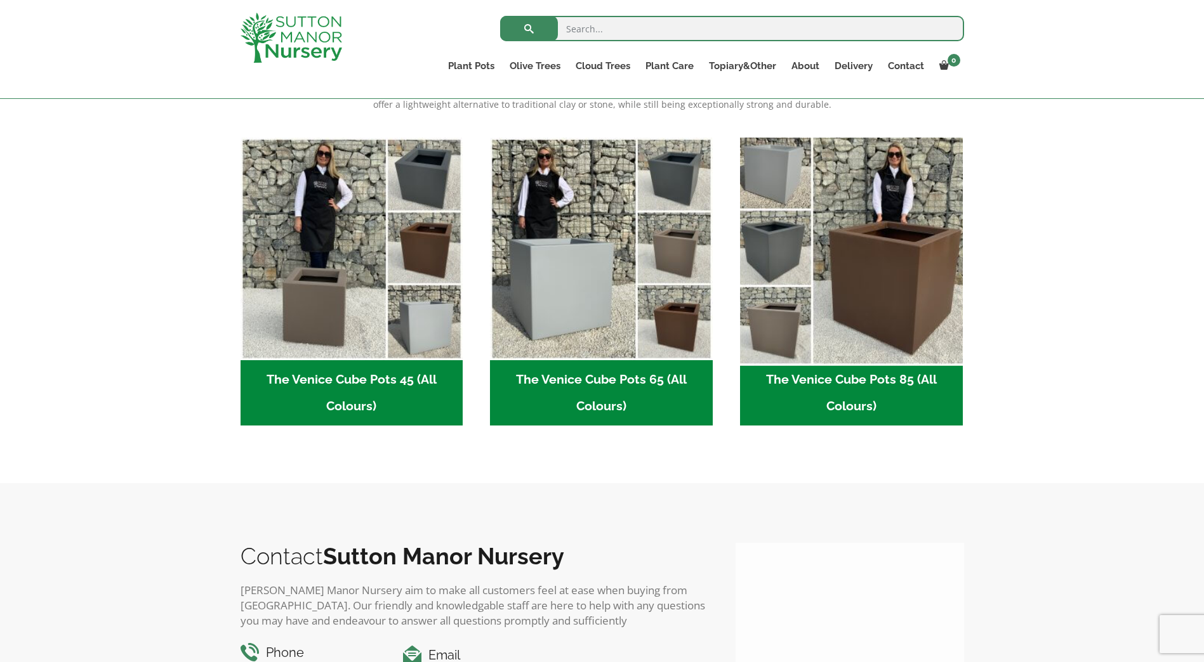
click at [885, 249] on img "Visit product category The Venice Cube Pots 85 (All Colours)" at bounding box center [850, 248] width 233 height 233
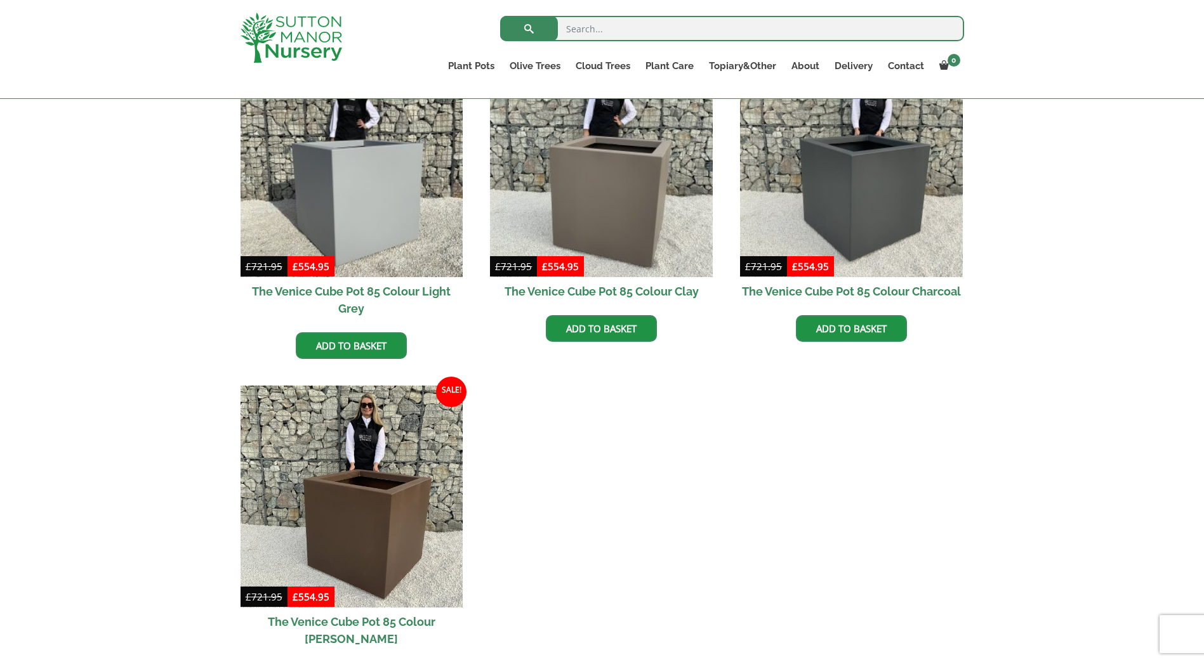
scroll to position [508, 0]
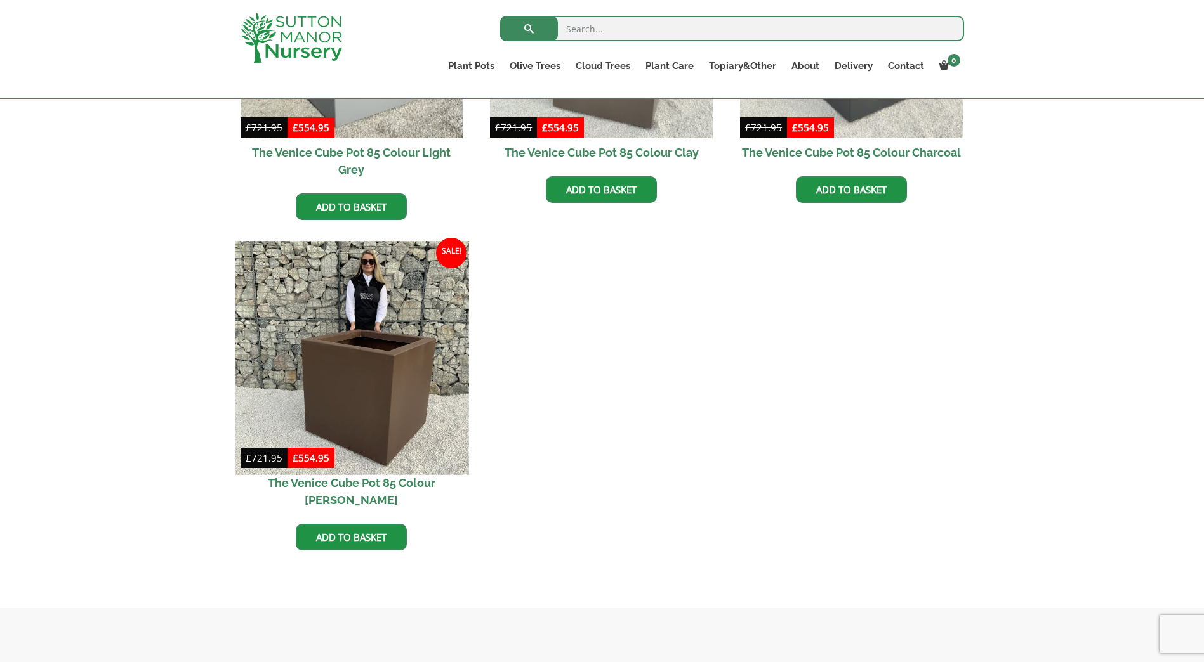
click at [385, 347] on img at bounding box center [351, 357] width 233 height 233
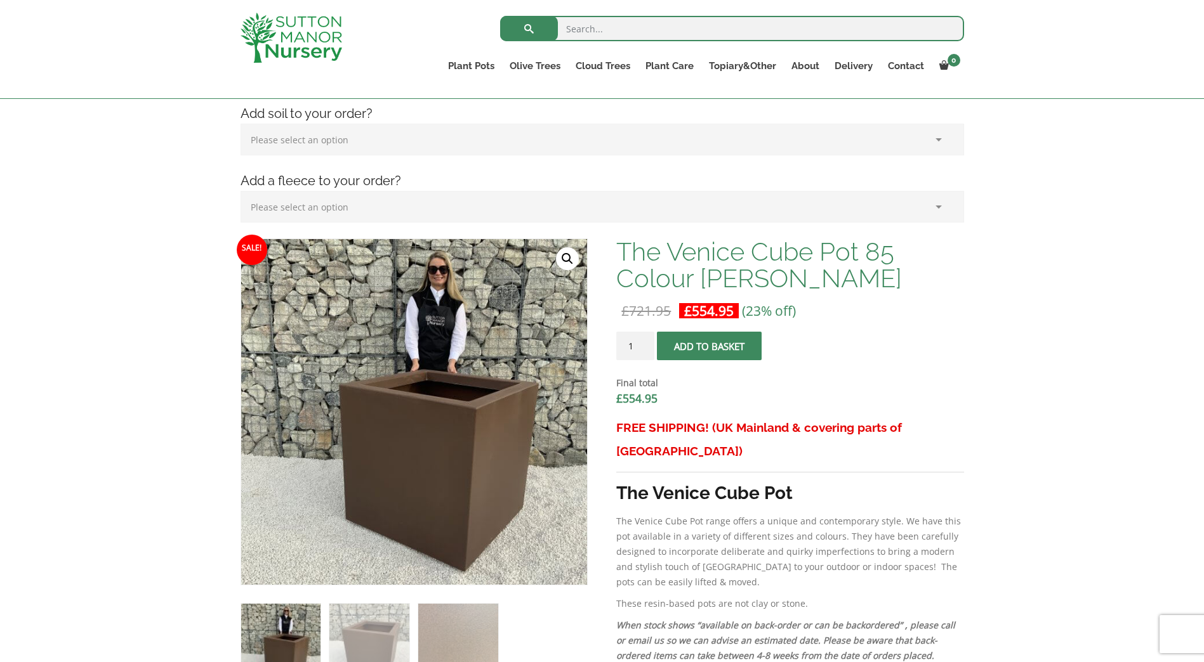
scroll to position [254, 0]
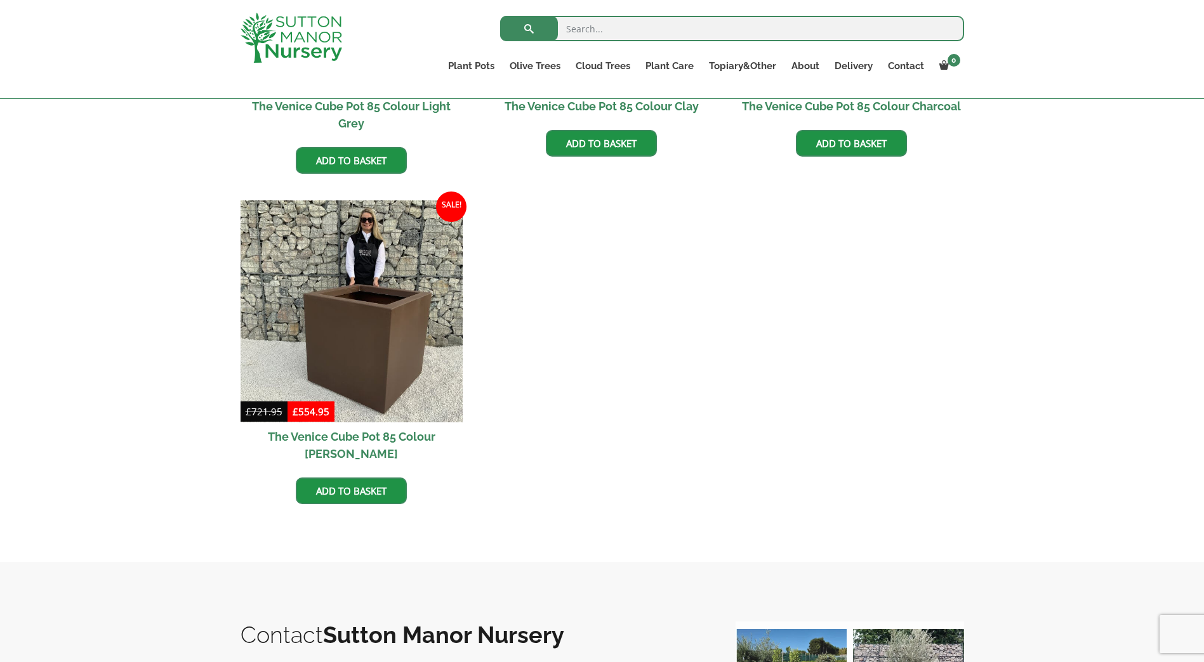
scroll to position [63, 0]
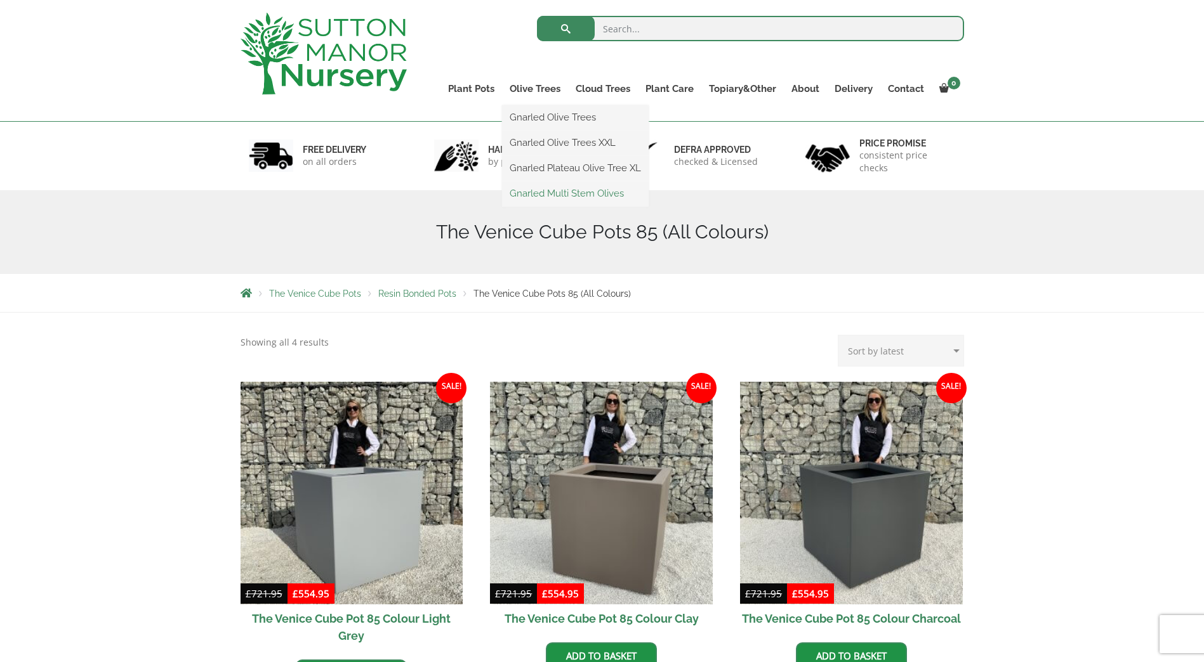
click at [526, 195] on link "Gnarled Multi Stem Olives" at bounding box center [575, 193] width 147 height 19
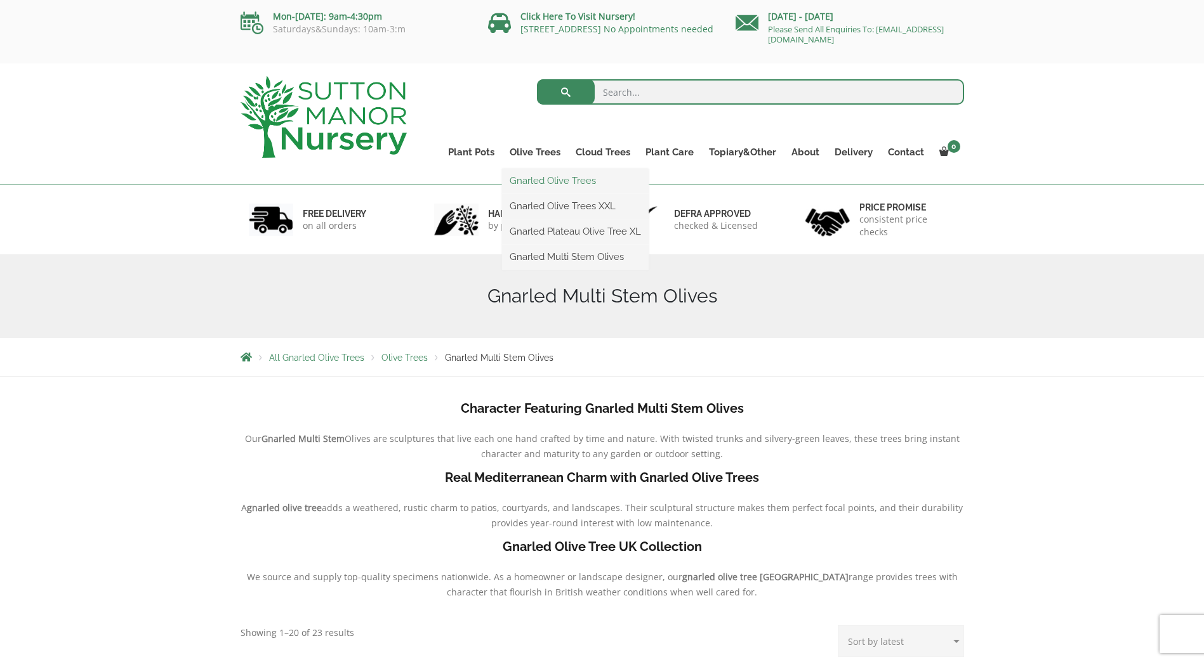
click at [545, 177] on link "Gnarled Olive Trees" at bounding box center [575, 180] width 147 height 19
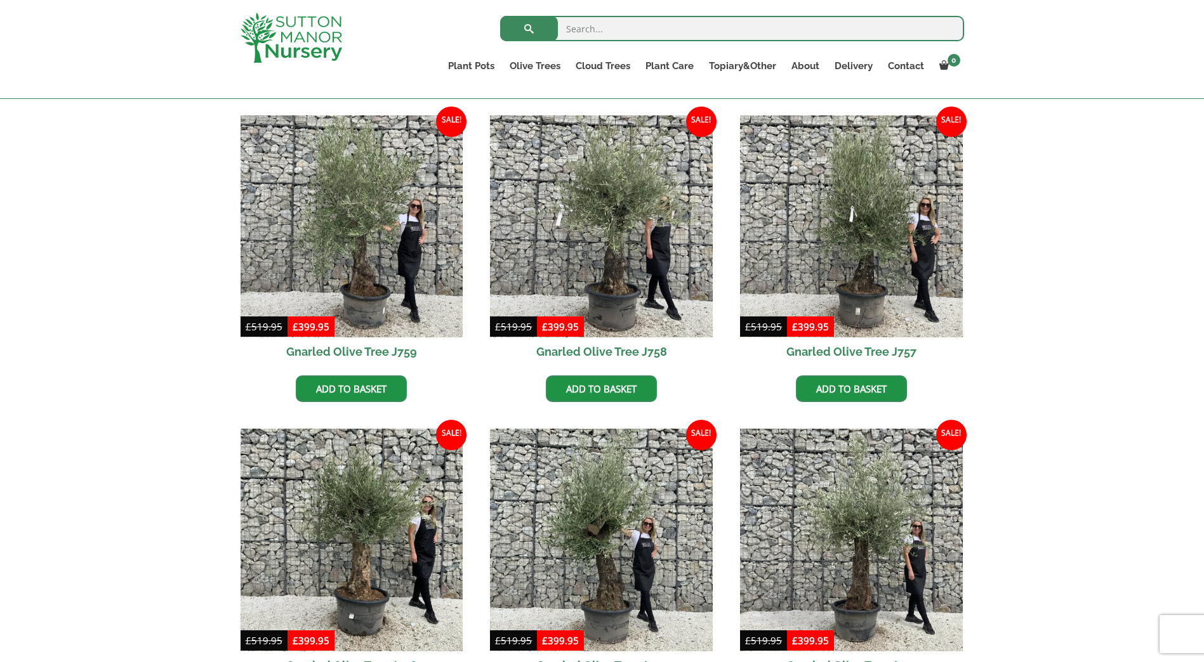
scroll to position [698, 0]
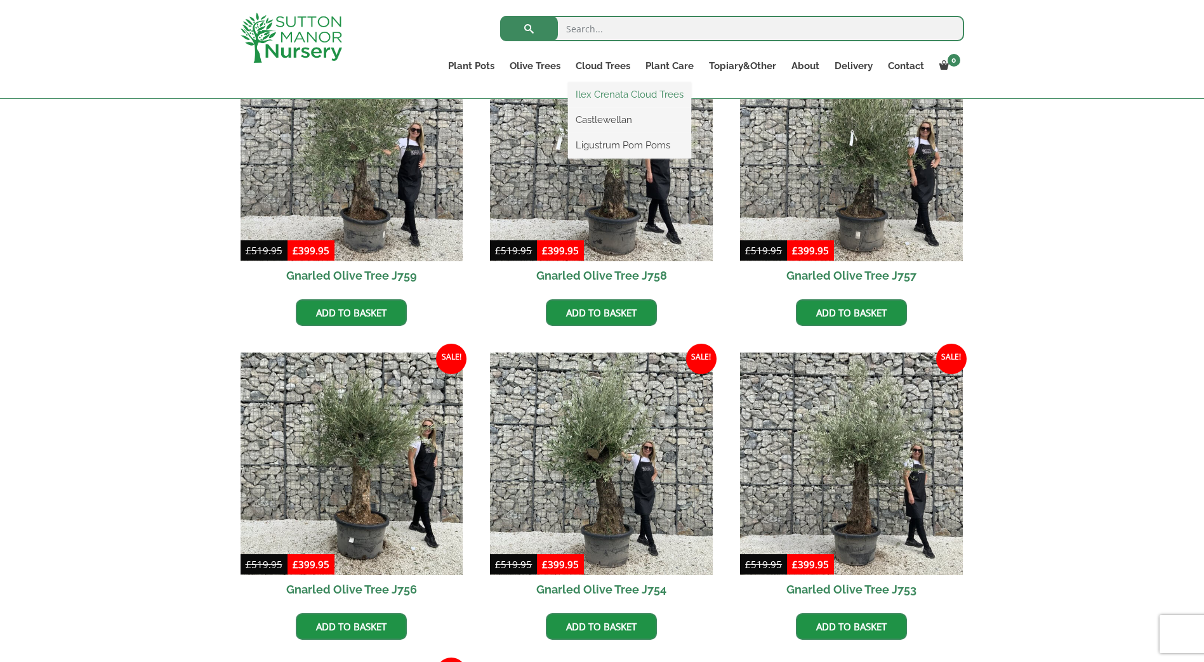
click at [607, 91] on link "Ilex Crenata Cloud Trees" at bounding box center [629, 94] width 123 height 19
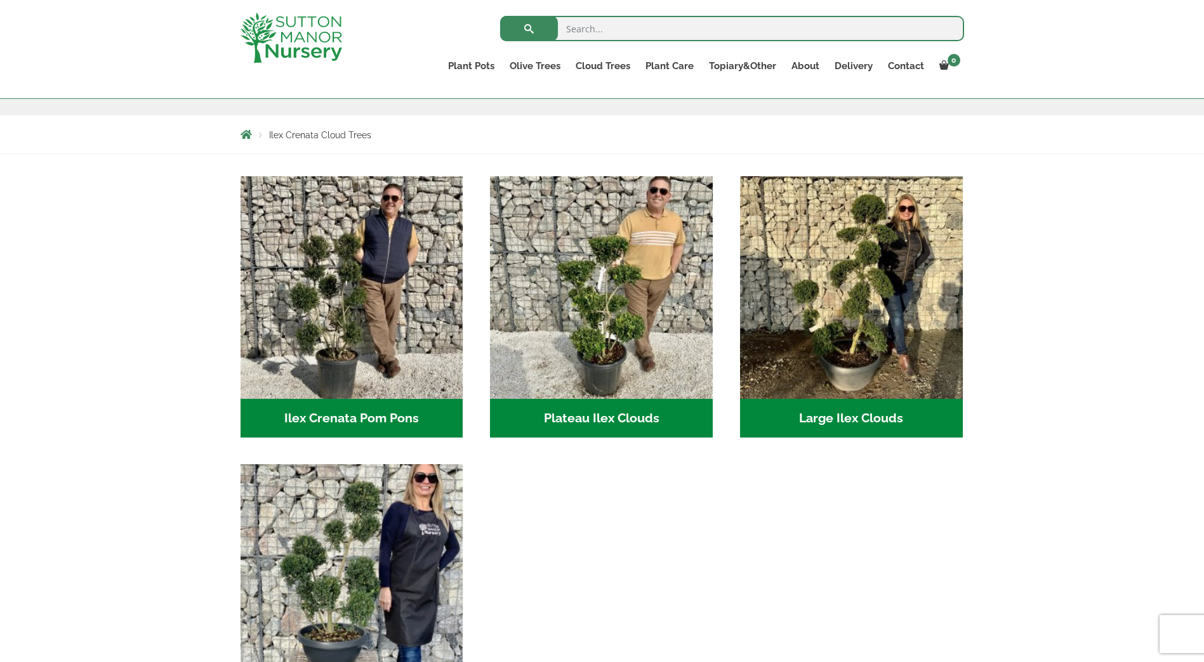
scroll to position [127, 0]
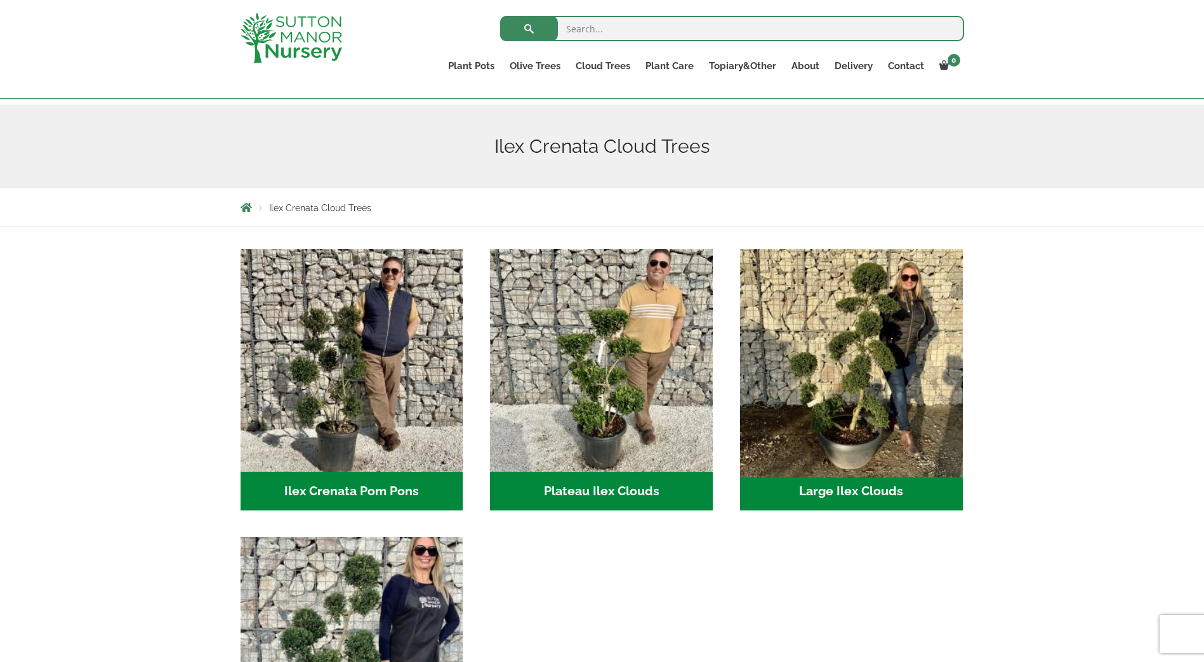
click at [856, 374] on img "Visit product category Large Ilex Clouds" at bounding box center [850, 360] width 233 height 233
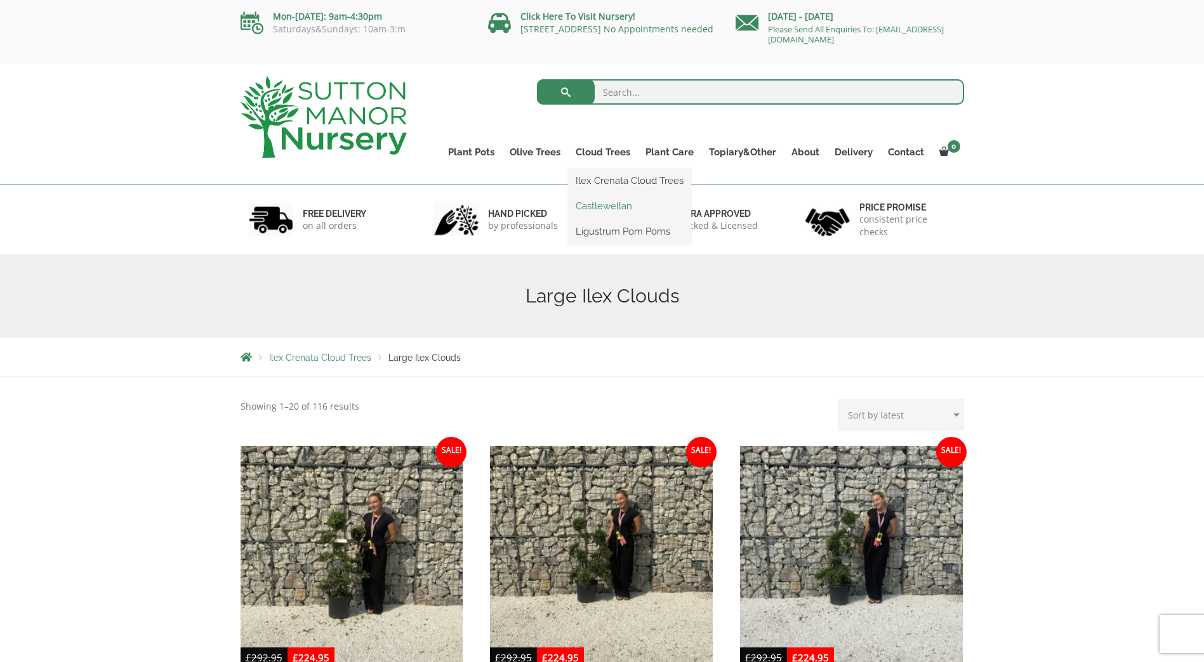
click at [601, 205] on link "Castlewellan" at bounding box center [629, 206] width 123 height 19
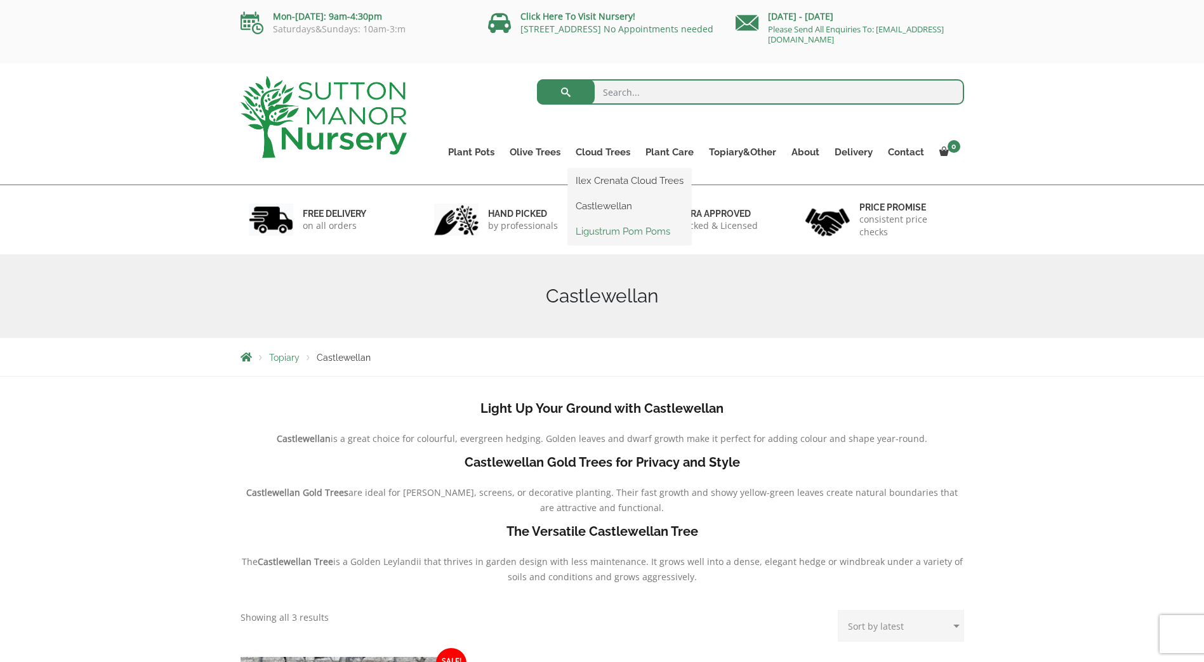
click at [596, 231] on link "Ligustrum Pom Poms" at bounding box center [629, 231] width 123 height 19
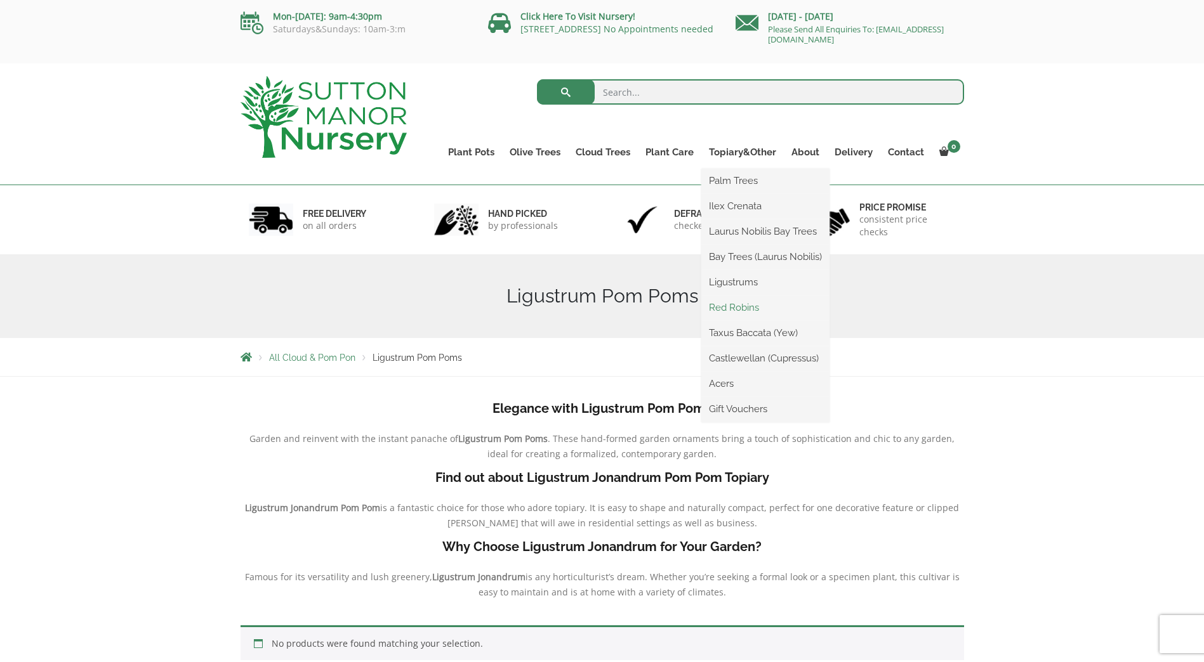
click at [750, 308] on link "Red Robins" at bounding box center [765, 307] width 128 height 19
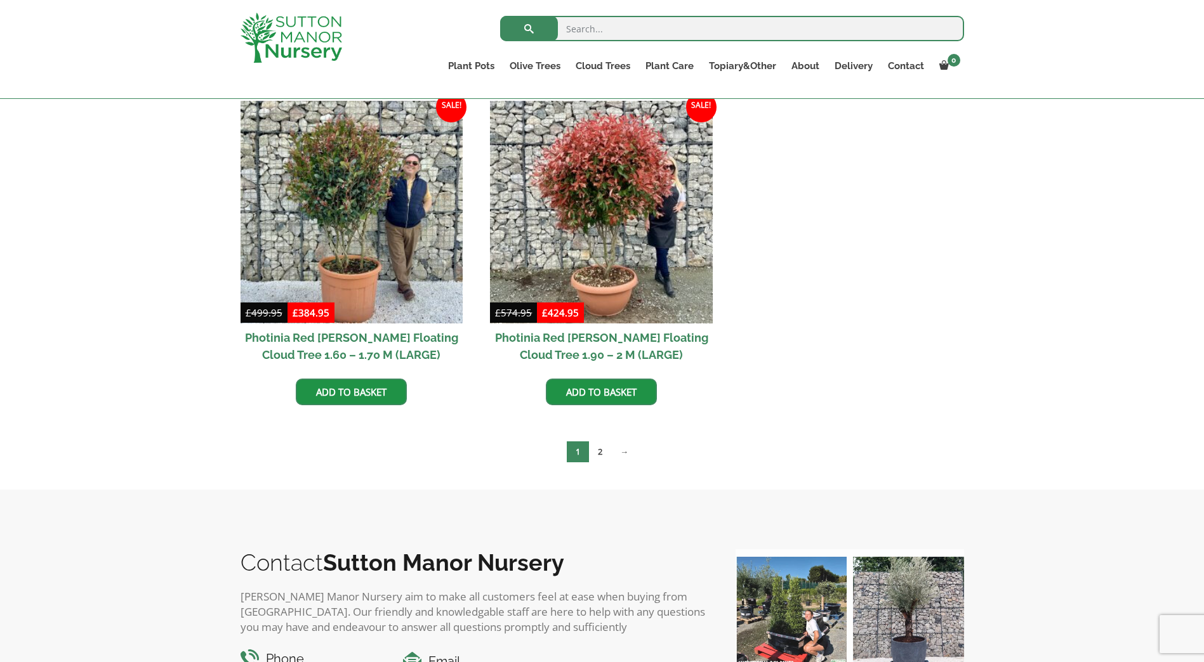
scroll to position [571, 0]
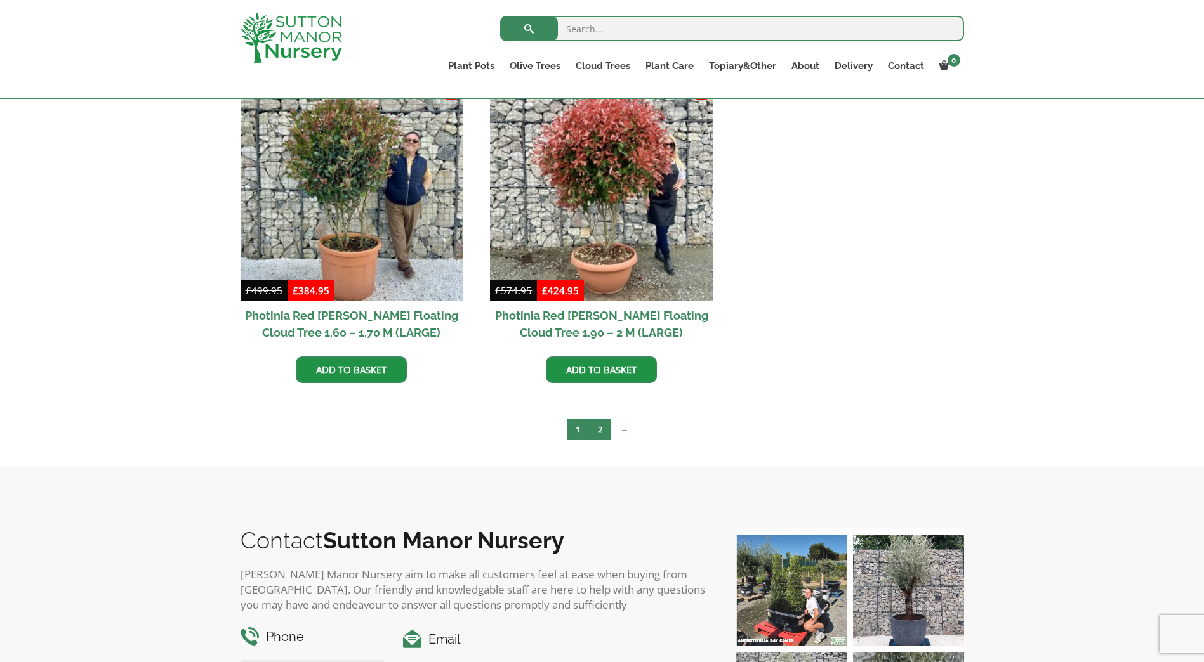
click at [598, 435] on link "2" at bounding box center [600, 429] width 22 height 21
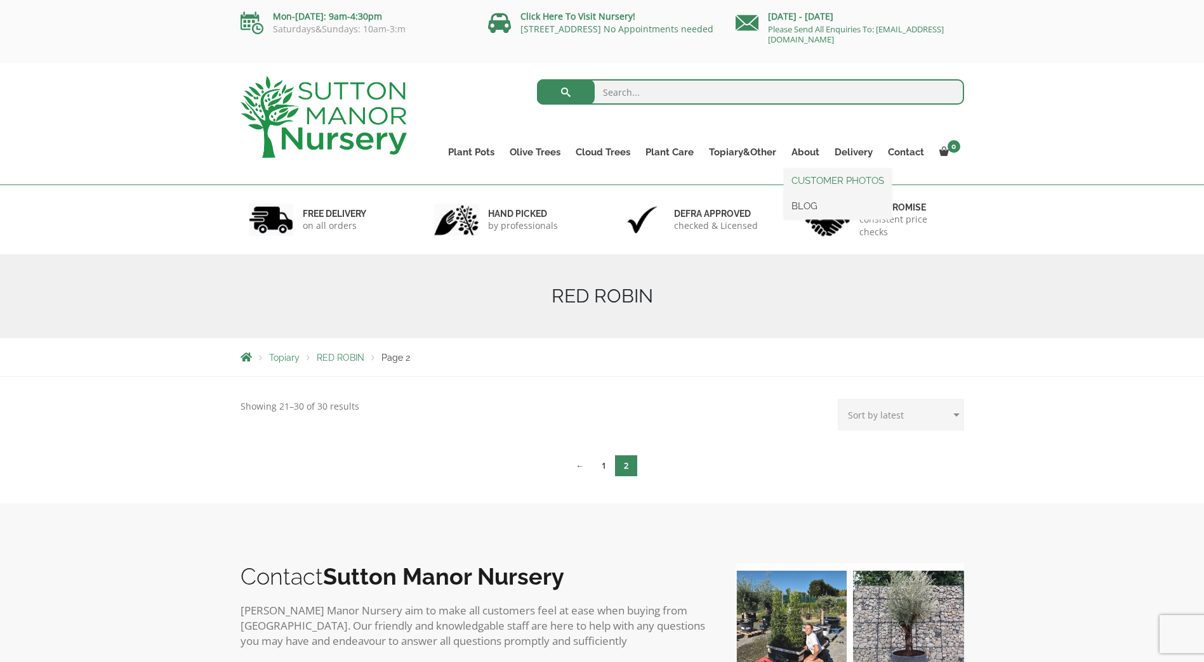
click at [814, 180] on link "CUSTOMER PHOTOS" at bounding box center [838, 180] width 108 height 19
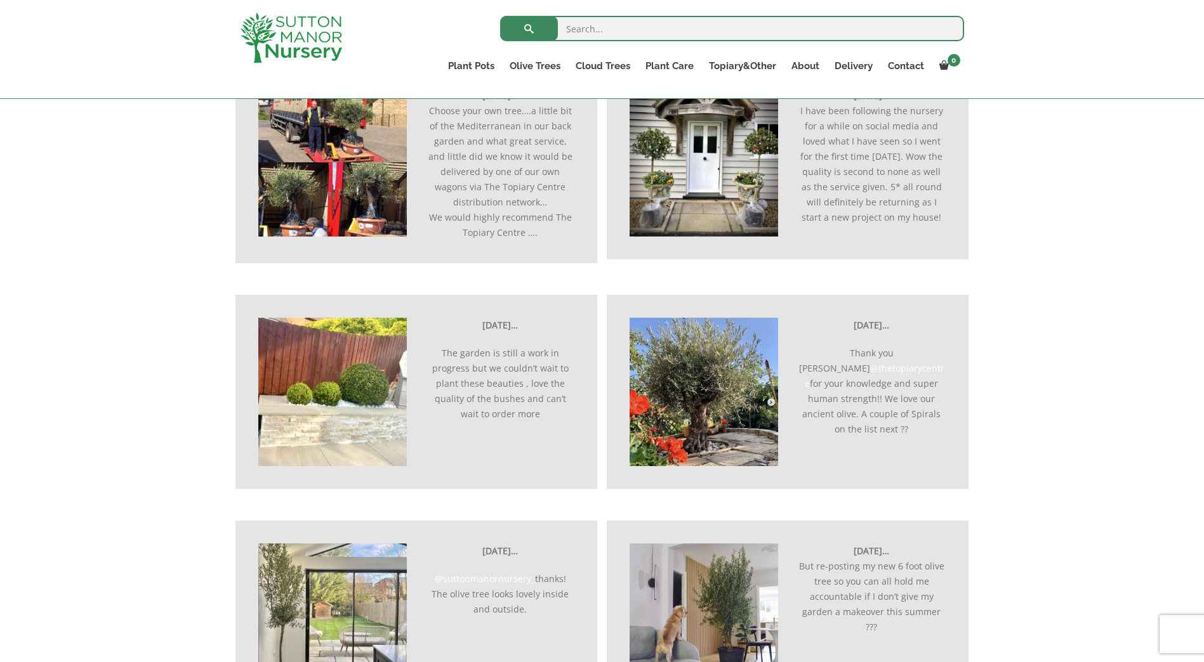
scroll to position [952, 0]
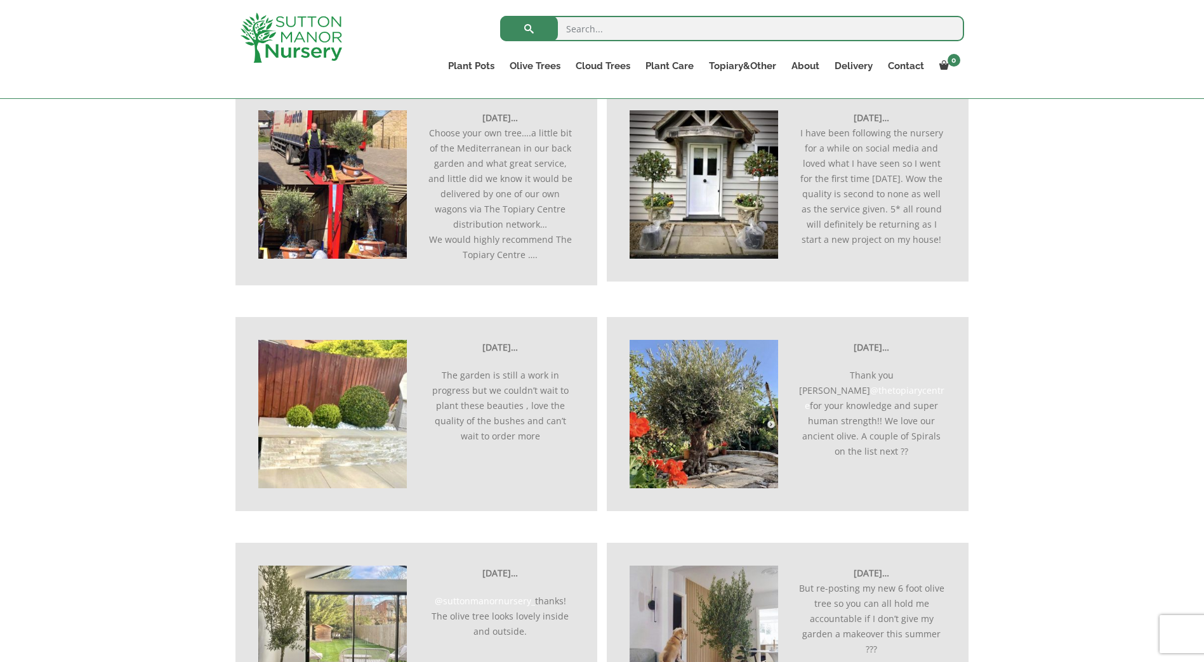
click at [342, 397] on img at bounding box center [332, 414] width 148 height 148
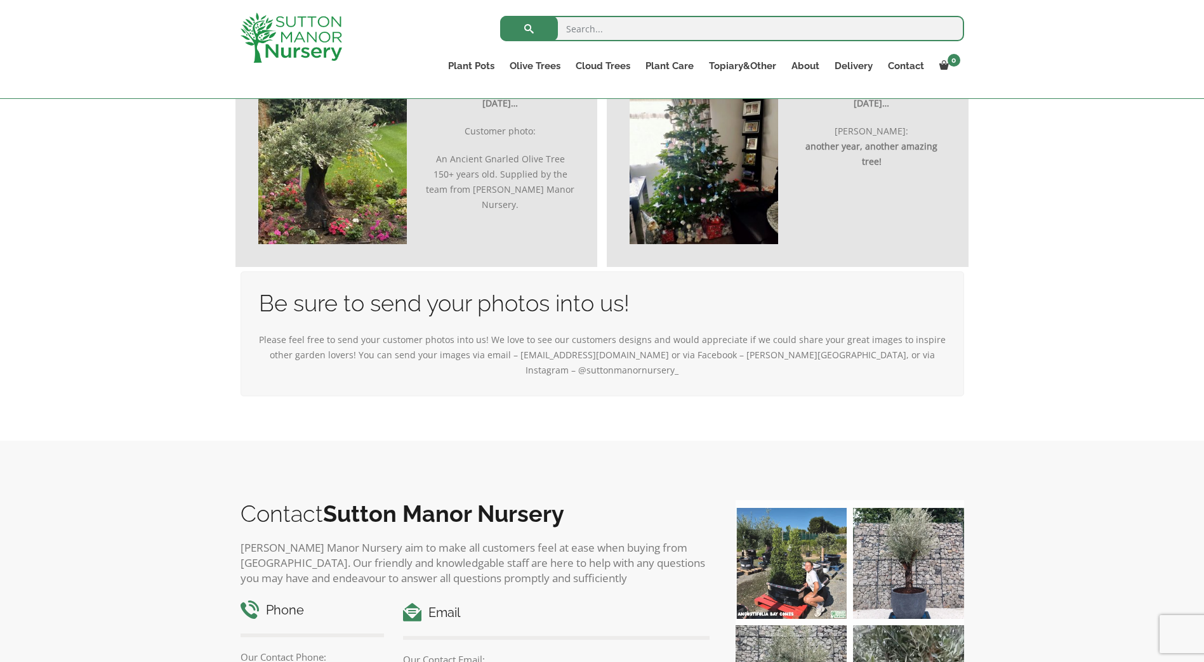
scroll to position [3490, 0]
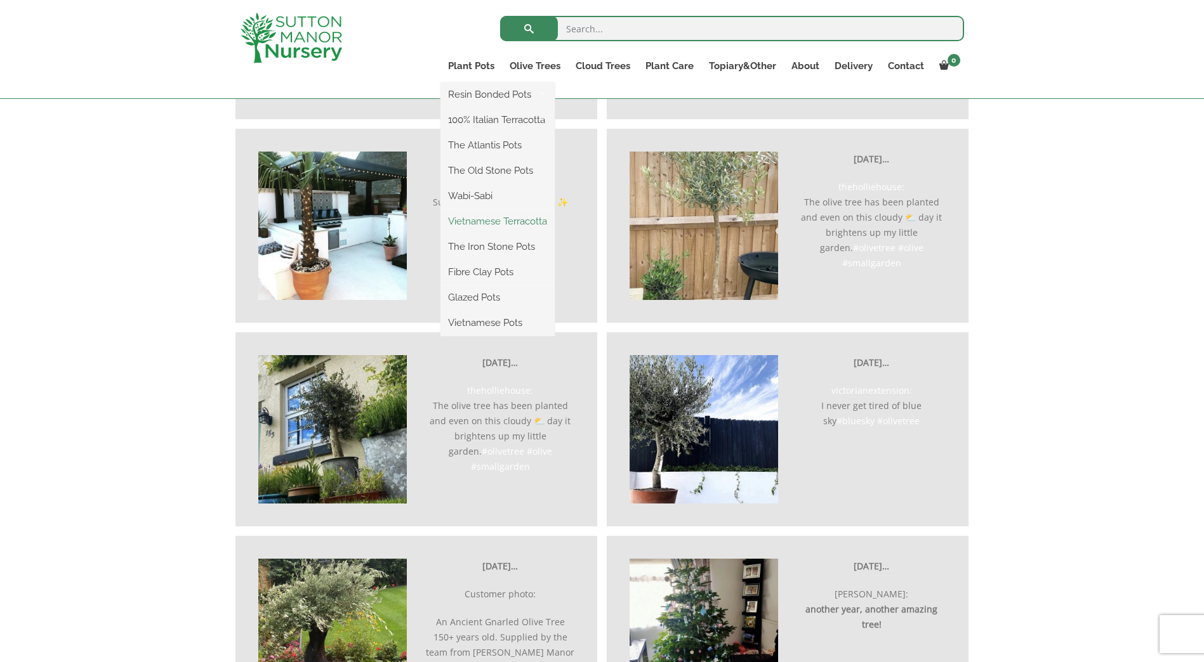
click at [488, 218] on link "Vietnamese Terracotta" at bounding box center [497, 221] width 114 height 19
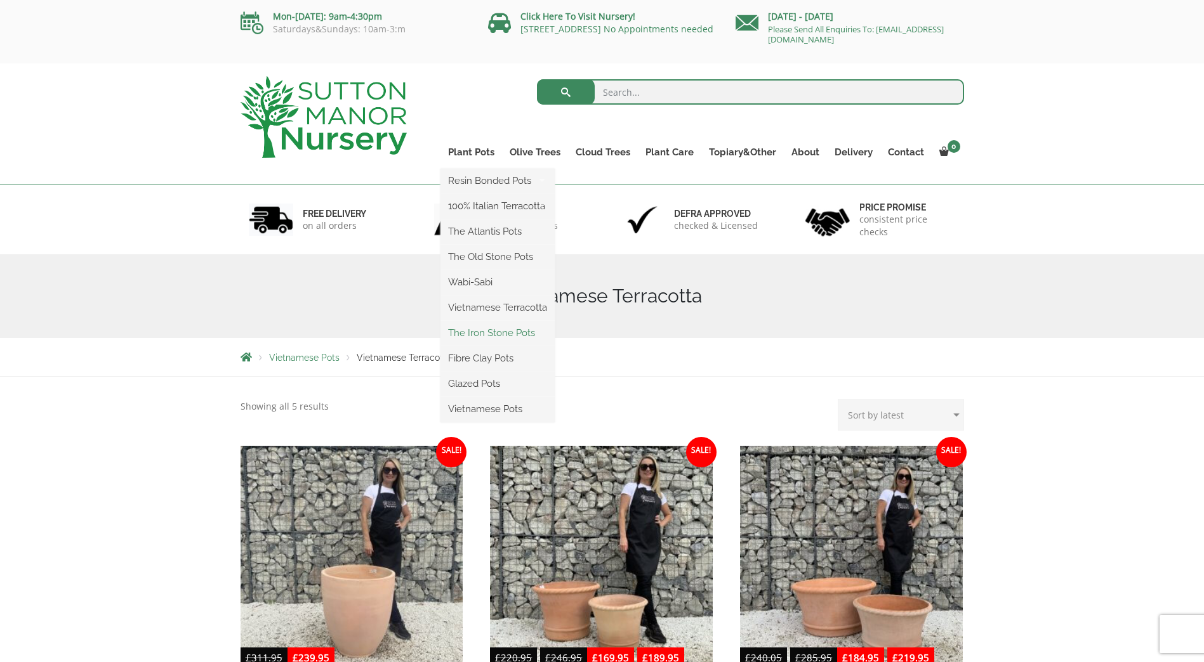
click at [476, 330] on link "The Iron Stone Pots" at bounding box center [497, 333] width 114 height 19
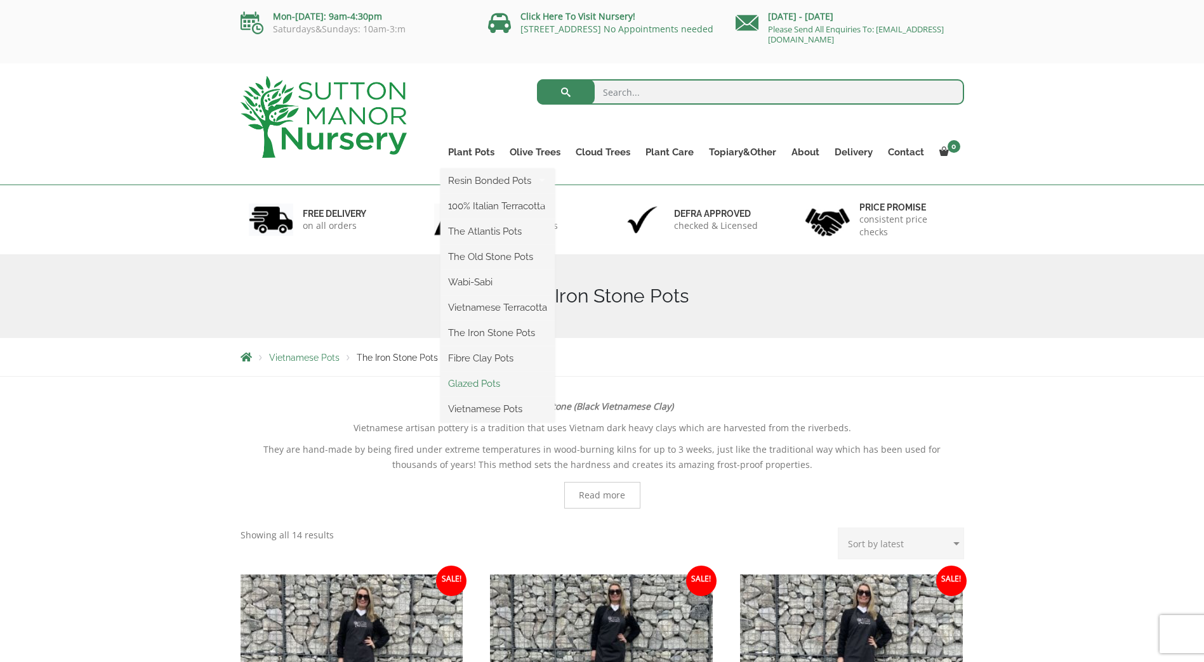
click at [478, 378] on link "Glazed Pots" at bounding box center [497, 383] width 114 height 19
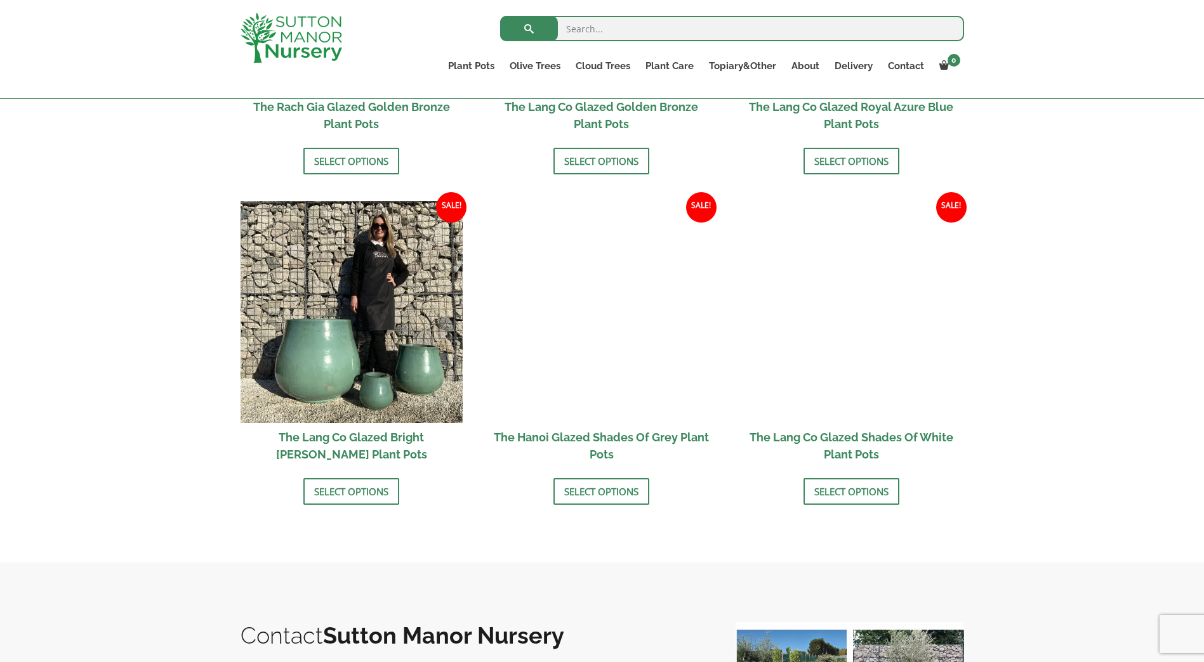
scroll to position [1142, 0]
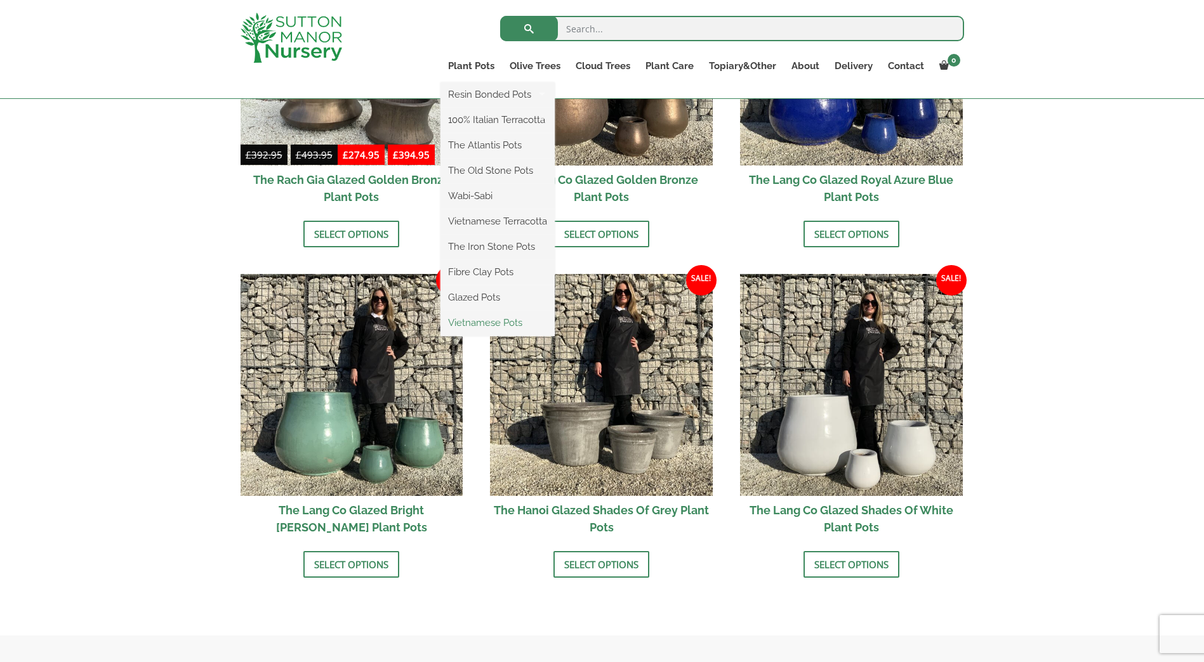
drag, startPoint x: 471, startPoint y: 317, endPoint x: 588, endPoint y: 320, distance: 116.8
click at [472, 317] on link "Vietnamese Pots" at bounding box center [497, 322] width 114 height 19
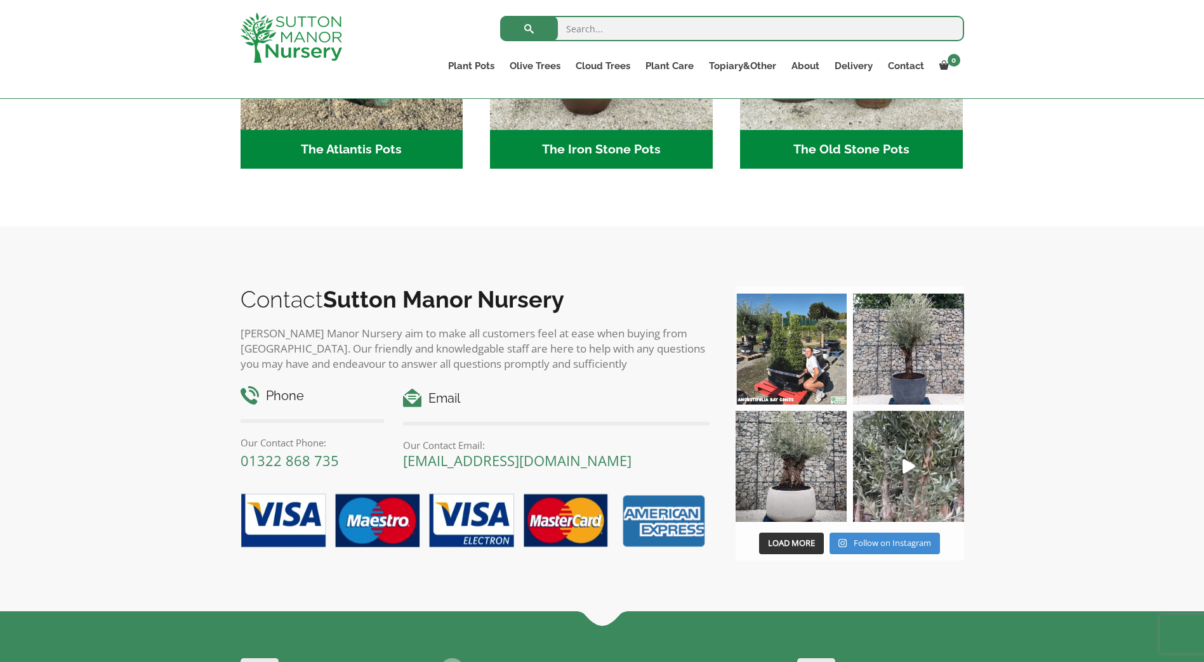
scroll to position [1028, 0]
